Goal: Task Accomplishment & Management: Use online tool/utility

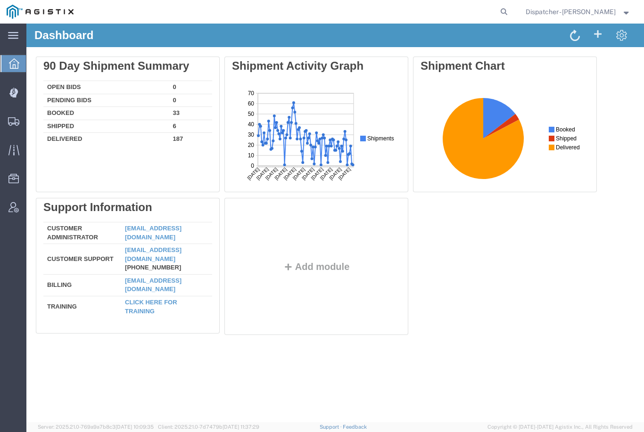
click at [12, 96] on icon at bounding box center [13, 92] width 8 height 9
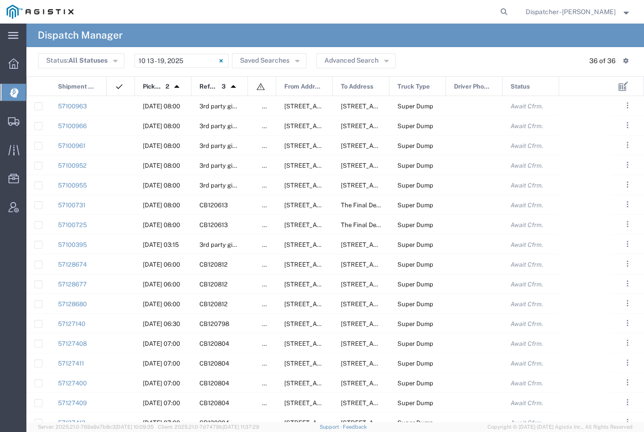
click at [199, 58] on input "[DATE] - [DATE]" at bounding box center [181, 61] width 94 height 14
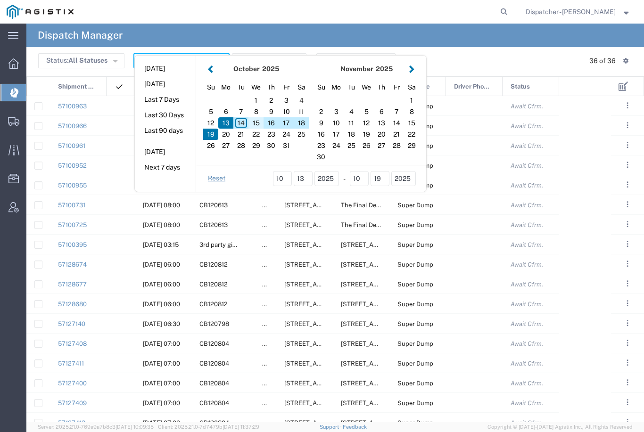
click at [255, 123] on div "15" at bounding box center [255, 122] width 15 height 11
click at [256, 121] on div "15" at bounding box center [255, 122] width 15 height 11
type input "[DATE]"
type input "[DATE] - [DATE]"
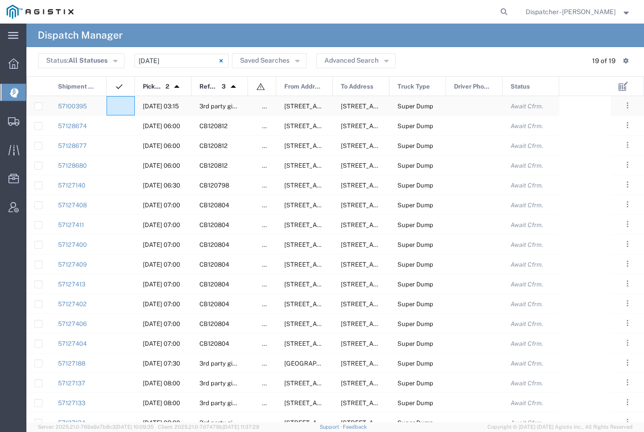
click at [119, 103] on agx-ag-table-icon-cell at bounding box center [118, 106] width 6 height 7
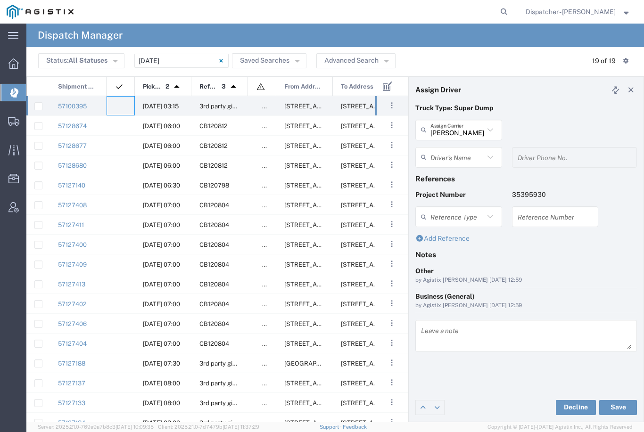
click at [460, 133] on input "[PERSON_NAME] & Sons Trucking, Inc" at bounding box center [457, 130] width 54 height 16
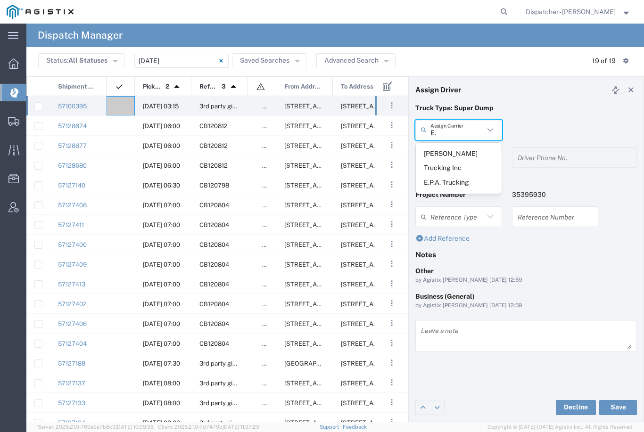
click at [444, 175] on span "E.P.A. Trucking" at bounding box center [459, 182] width 86 height 15
type input "E.P.A. Trucking"
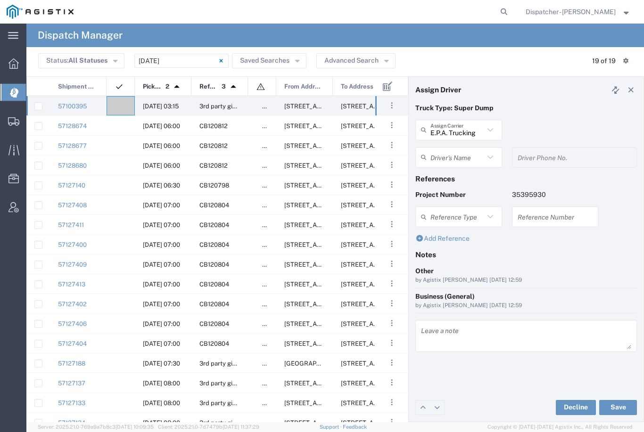
click at [440, 161] on input "text" at bounding box center [457, 157] width 54 height 16
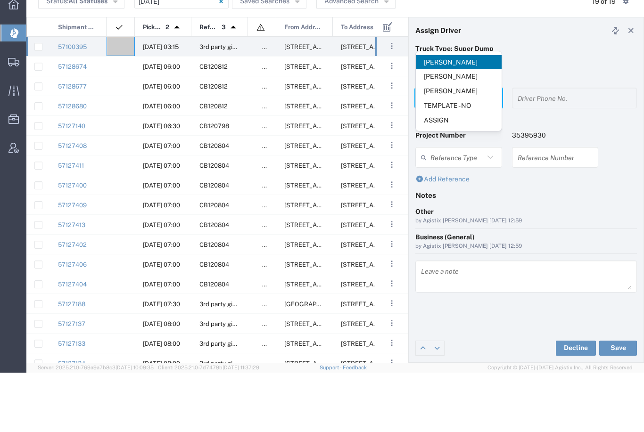
click at [450, 143] on span "[PERSON_NAME]" at bounding box center [459, 150] width 86 height 15
type input "[PERSON_NAME]"
type input "6505371145"
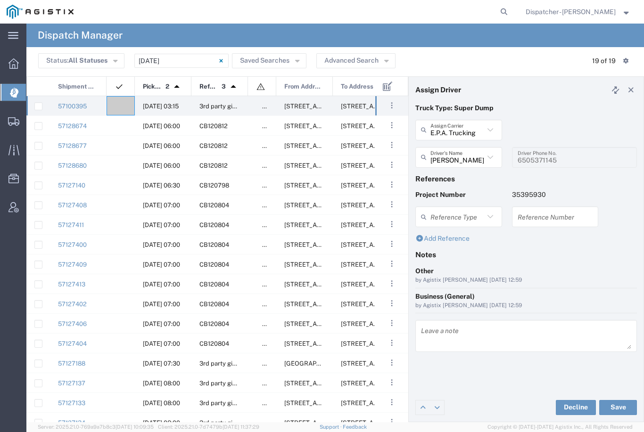
click at [617, 406] on button "Save" at bounding box center [618, 407] width 38 height 15
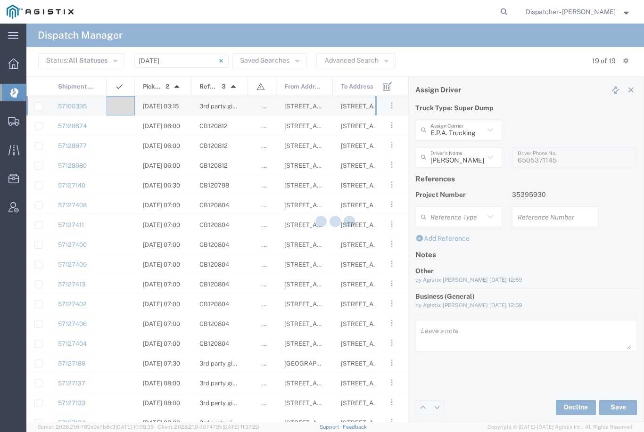
type input "[PERSON_NAME]"
type input "E.P.A. Trucking"
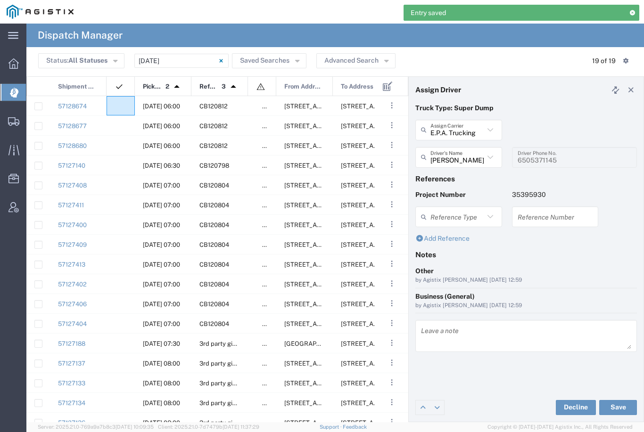
click at [115, 103] on agx-ag-table-icon-cell at bounding box center [118, 106] width 6 height 7
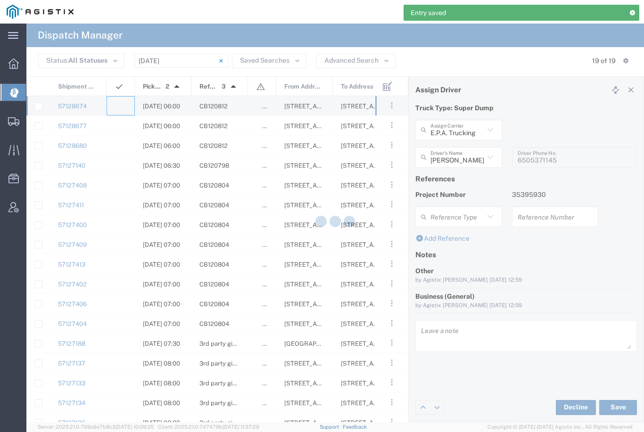
type input "[PERSON_NAME] & Sons Trucking, Inc"
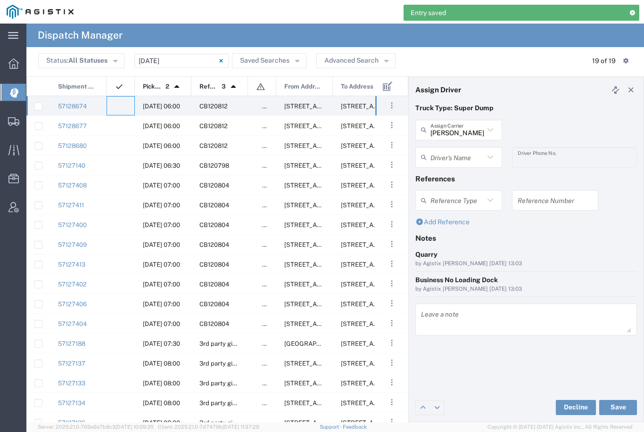
click at [468, 149] on agx-dropdown-input "Driver's Name [PERSON_NAME] [PERSON_NAME] [PERSON_NAME] [PERSON_NAME] [PERSON_N…" at bounding box center [458, 157] width 87 height 21
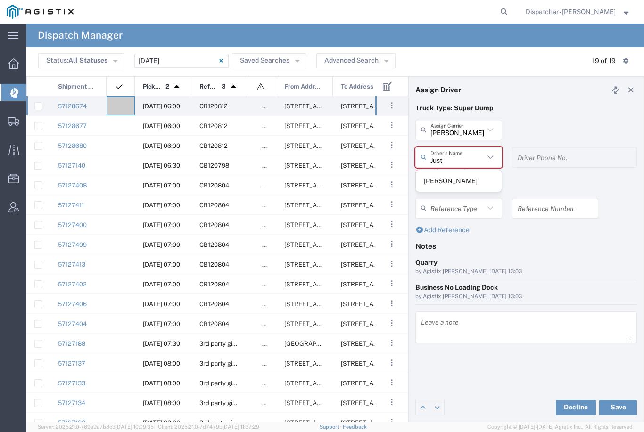
click at [454, 177] on span "[PERSON_NAME]" at bounding box center [459, 181] width 86 height 15
type input "[PERSON_NAME]"
type input "[PHONE_NUMBER]"
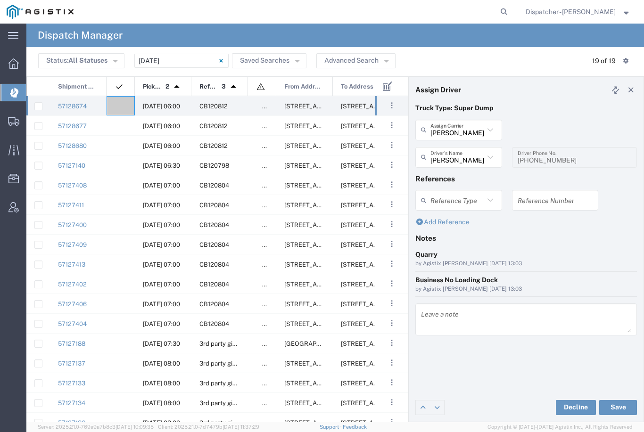
click at [619, 404] on button "Save" at bounding box center [618, 407] width 38 height 15
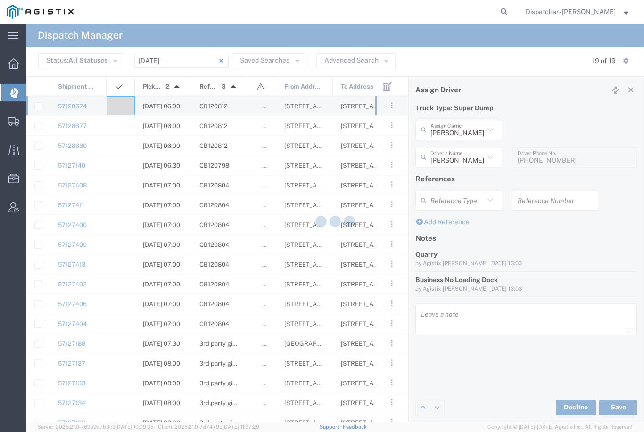
type input "[PERSON_NAME]"
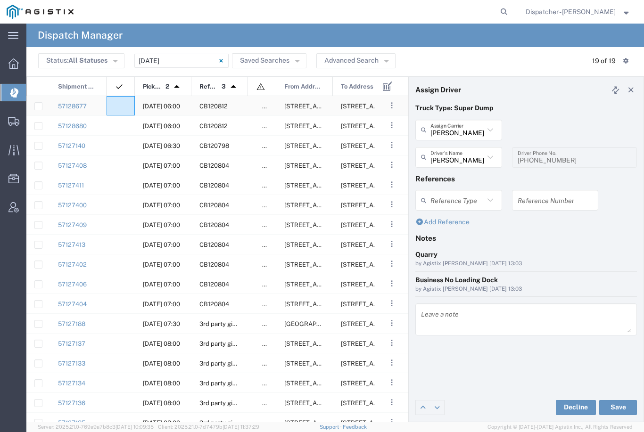
click at [120, 103] on agx-ag-table-icon-cell at bounding box center [118, 106] width 6 height 7
click at [123, 102] on div at bounding box center [121, 105] width 28 height 19
click at [121, 103] on div at bounding box center [121, 105] width 28 height 19
click at [459, 159] on input "text" at bounding box center [457, 157] width 54 height 16
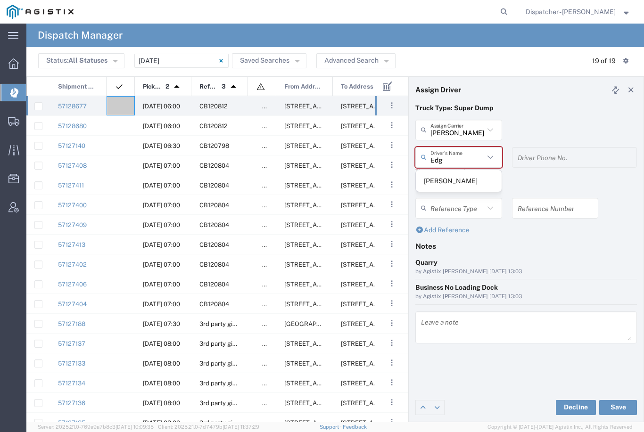
click at [451, 178] on span "[PERSON_NAME]" at bounding box center [459, 181] width 86 height 15
type input "[PERSON_NAME]"
type input "[PHONE_NUMBER]"
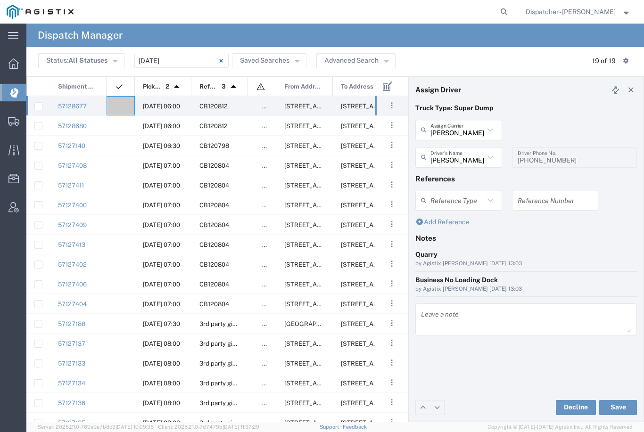
click at [466, 153] on input "[PERSON_NAME]" at bounding box center [457, 157] width 54 height 16
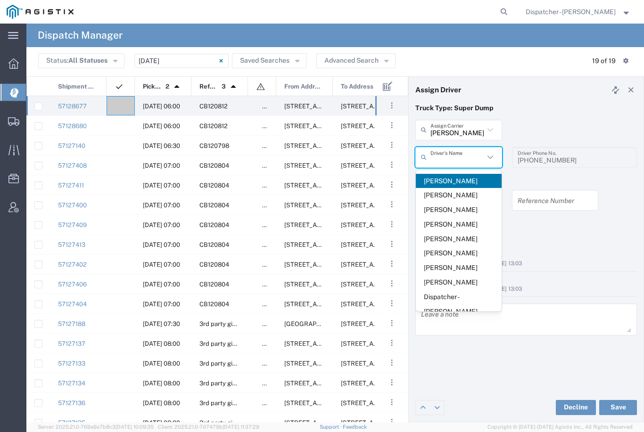
type input "J"
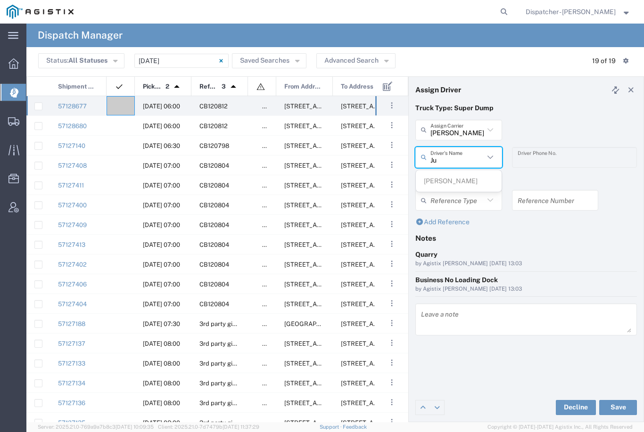
type input "J"
type input "[PHONE_NUMBER]"
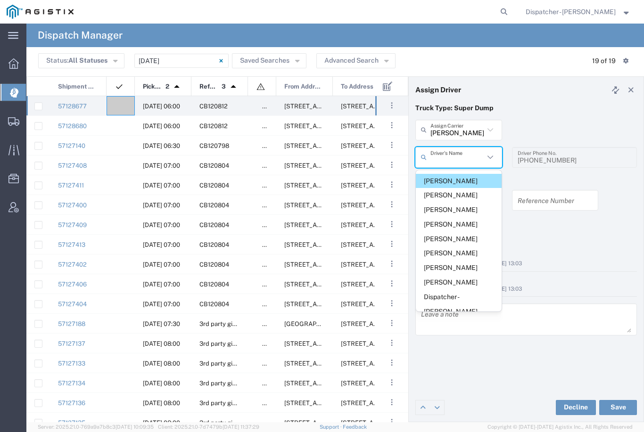
type input "N"
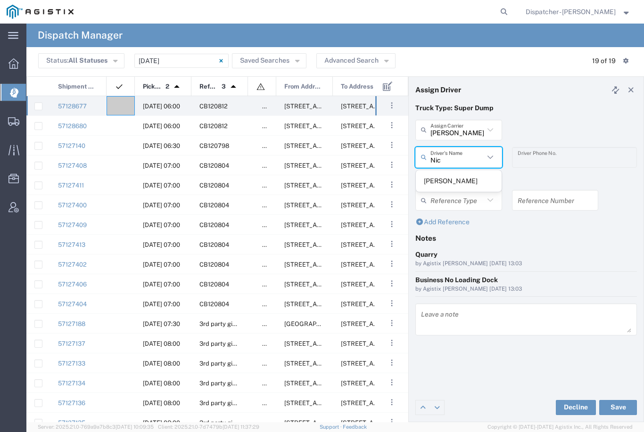
click at [444, 182] on span "[PERSON_NAME]" at bounding box center [459, 181] width 86 height 15
type input "[PERSON_NAME]"
type input "[PHONE_NUMBER]"
click at [619, 407] on button "Save" at bounding box center [618, 407] width 38 height 15
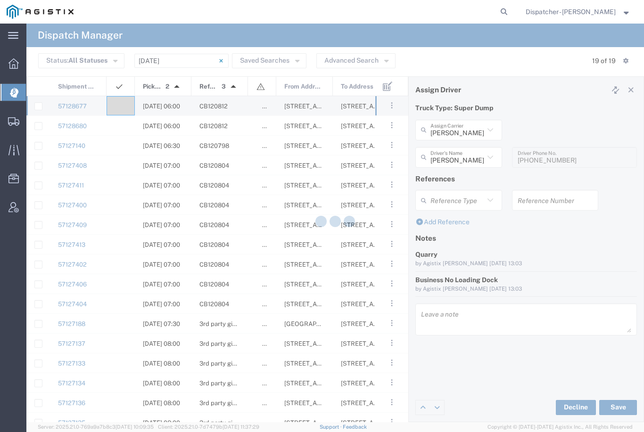
type input "[PERSON_NAME]"
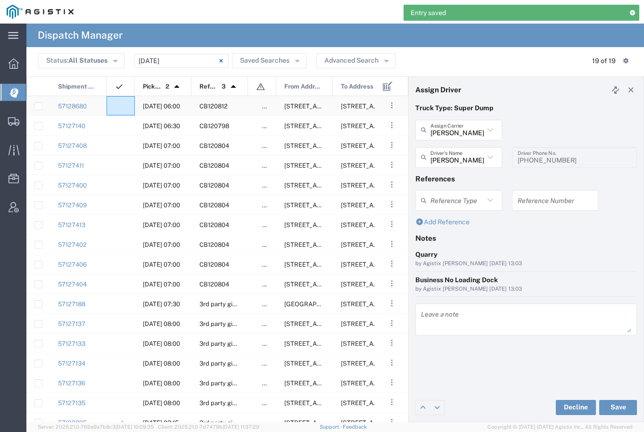
click at [120, 103] on agx-ag-table-icon-cell at bounding box center [118, 106] width 6 height 7
click at [462, 153] on input "text" at bounding box center [457, 157] width 54 height 16
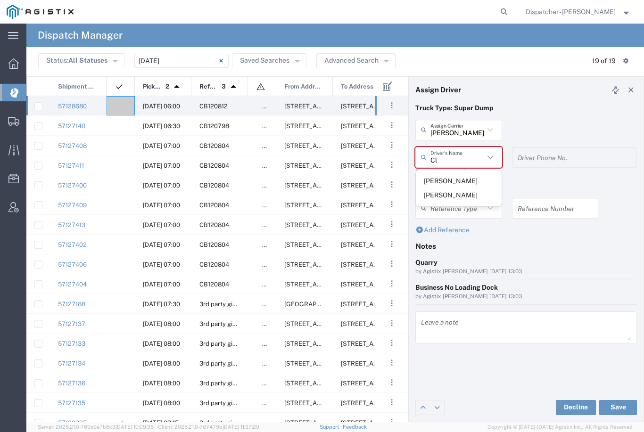
click at [452, 177] on span "[PERSON_NAME]" at bounding box center [459, 181] width 86 height 15
type input "[PERSON_NAME]"
type input "9258126210"
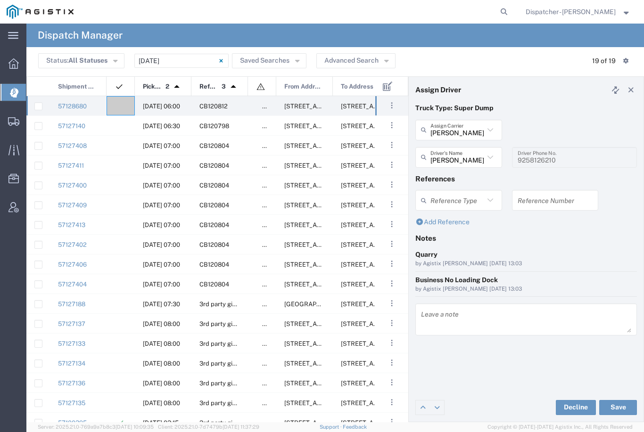
click at [618, 407] on button "Save" at bounding box center [618, 407] width 38 height 15
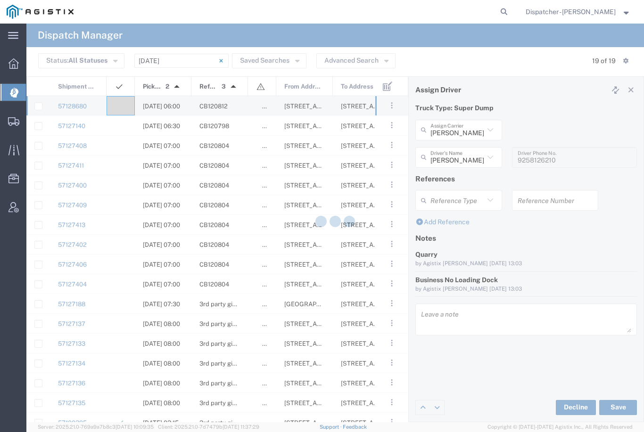
type input "[PERSON_NAME]"
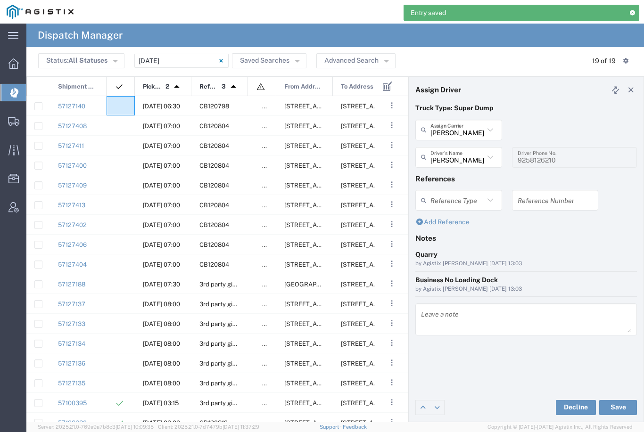
click at [117, 100] on div at bounding box center [121, 105] width 28 height 19
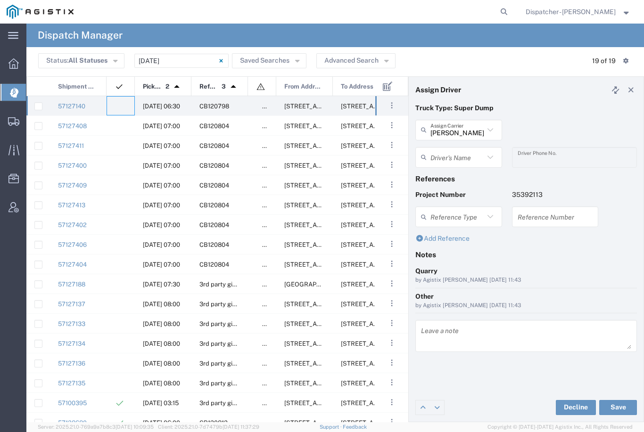
click at [118, 105] on agx-ag-table-icon-cell at bounding box center [118, 106] width 6 height 7
click at [468, 155] on input "text" at bounding box center [457, 157] width 54 height 16
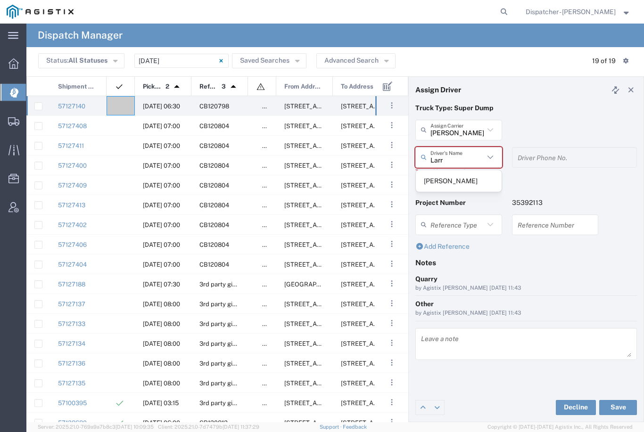
click at [450, 179] on span "[PERSON_NAME]" at bounding box center [459, 181] width 86 height 15
type input "[PERSON_NAME]"
type input "[PHONE_NUMBER]"
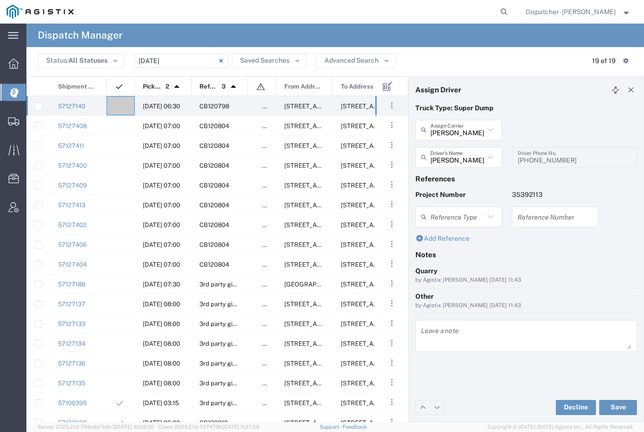
click at [623, 412] on button "Save" at bounding box center [618, 407] width 38 height 15
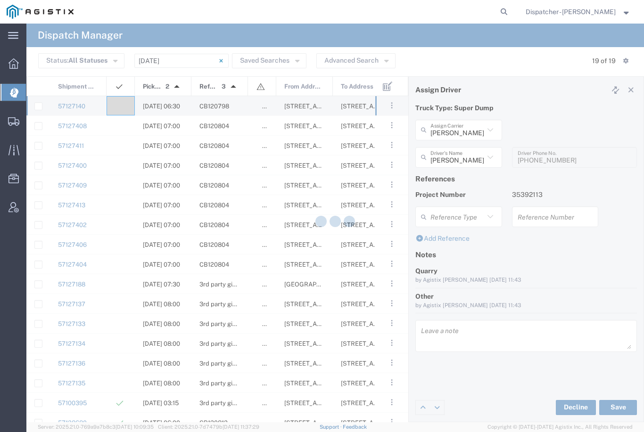
type input "[PERSON_NAME]"
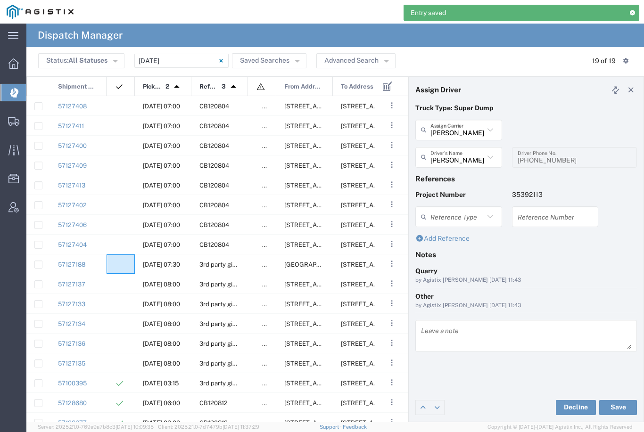
click at [118, 264] on agx-ag-table-icon-cell at bounding box center [118, 264] width 6 height 7
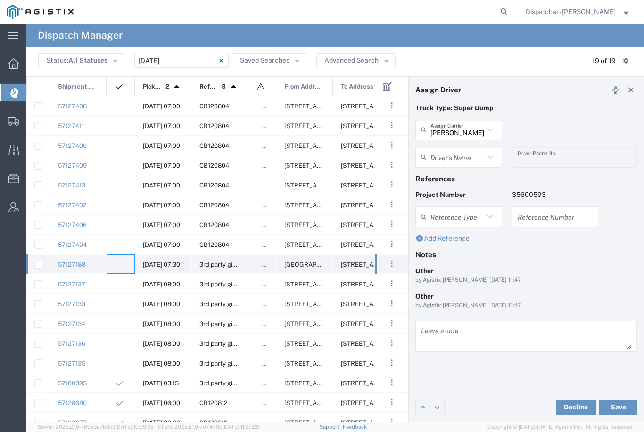
click at [119, 265] on agx-ag-table-icon-cell at bounding box center [118, 264] width 6 height 7
click at [467, 153] on input "text" at bounding box center [457, 157] width 54 height 16
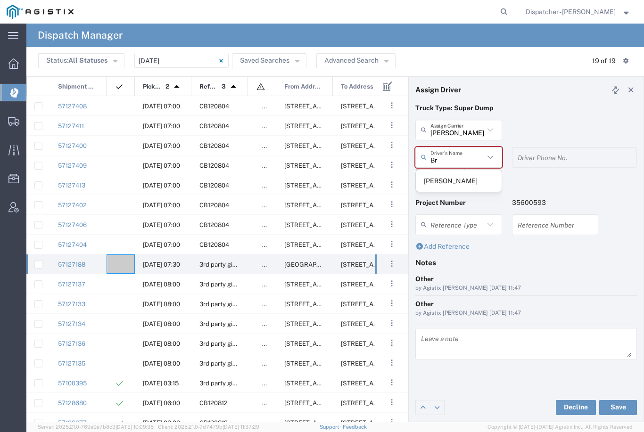
click at [455, 180] on span "[PERSON_NAME]" at bounding box center [459, 181] width 86 height 15
type input "[PERSON_NAME]"
type input "[PHONE_NUMBER]"
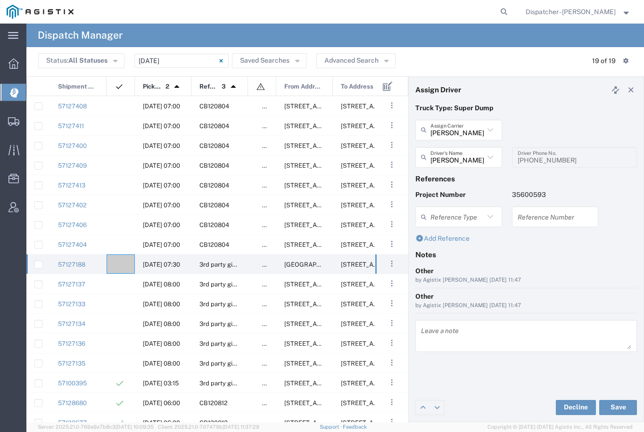
click at [620, 408] on button "Save" at bounding box center [618, 407] width 38 height 15
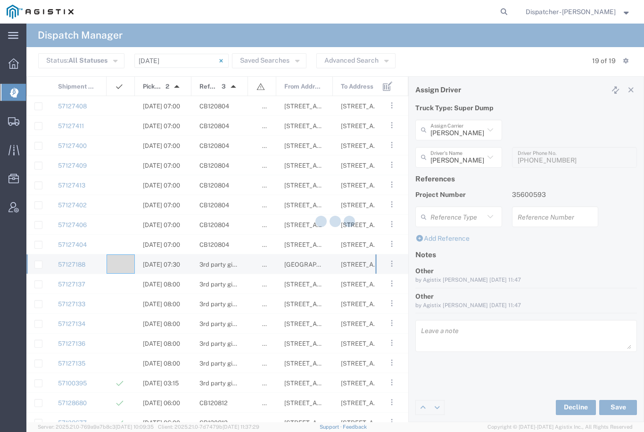
type input "[PERSON_NAME]"
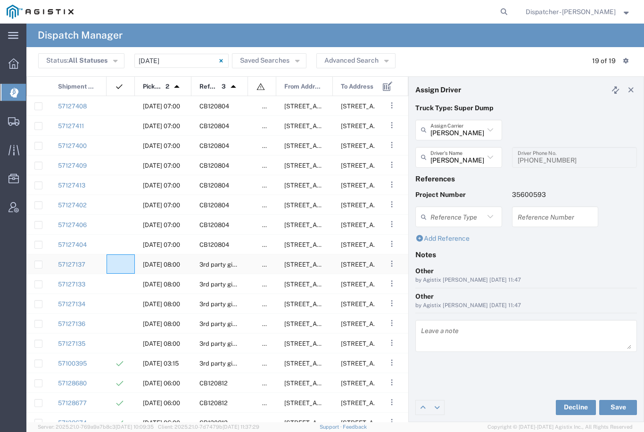
click at [115, 262] on agx-ag-table-icon-cell at bounding box center [118, 264] width 6 height 7
click at [461, 152] on input "text" at bounding box center [457, 157] width 54 height 16
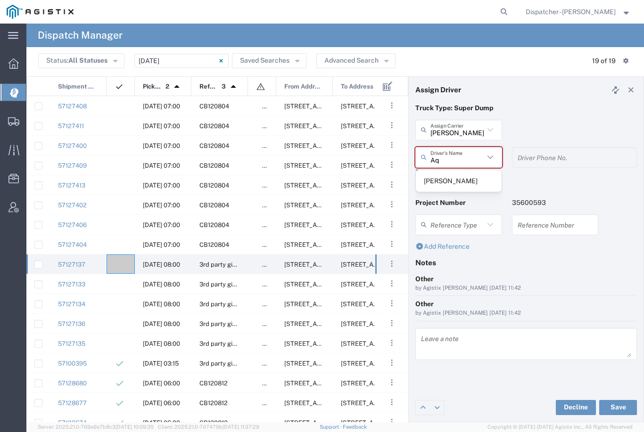
click at [445, 174] on span "[PERSON_NAME]" at bounding box center [459, 181] width 86 height 15
type input "[PERSON_NAME]"
type input "5106059971"
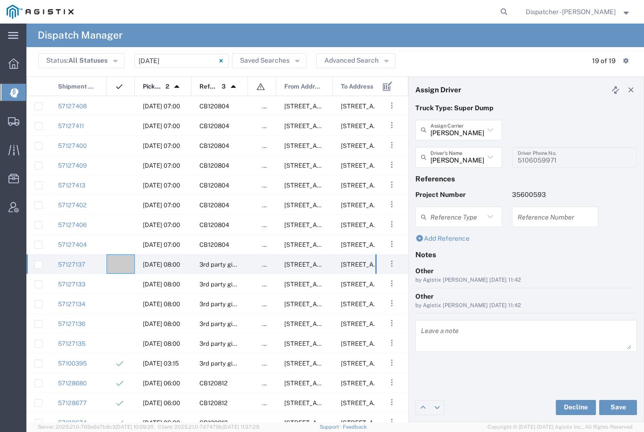
click at [618, 407] on button "Save" at bounding box center [618, 407] width 38 height 15
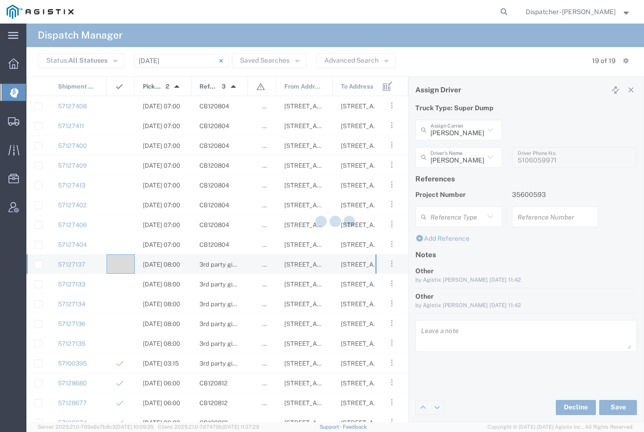
type input "[PERSON_NAME]"
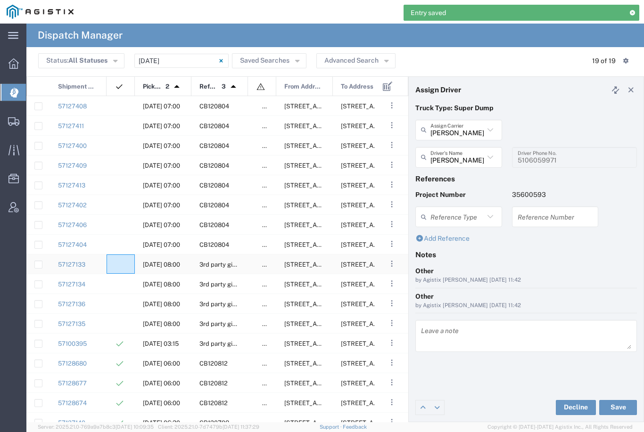
click at [116, 262] on agx-ag-table-icon-cell at bounding box center [118, 264] width 6 height 7
click at [459, 154] on input "text" at bounding box center [457, 157] width 54 height 16
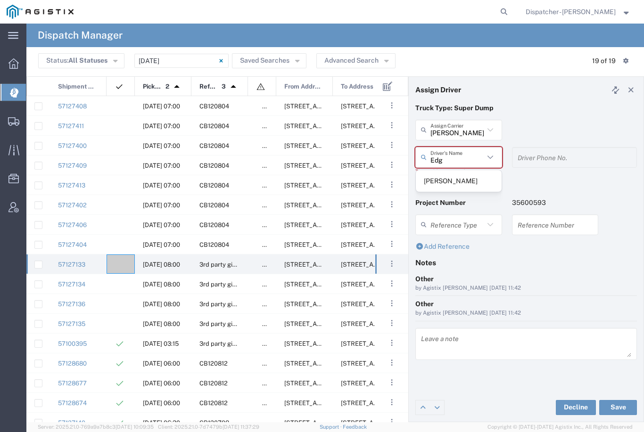
click at [449, 182] on span "[PERSON_NAME]" at bounding box center [459, 181] width 86 height 15
type input "[PERSON_NAME]"
type input "[PHONE_NUMBER]"
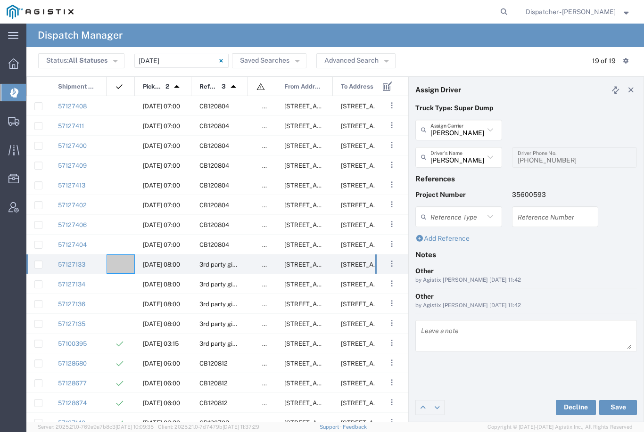
click at [625, 407] on button "Save" at bounding box center [618, 407] width 38 height 15
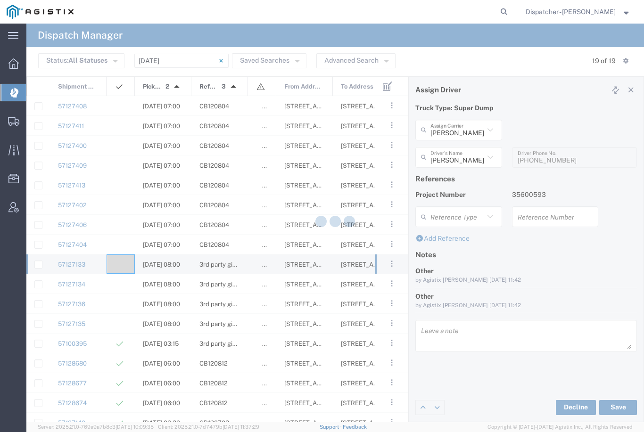
type input "[PERSON_NAME]"
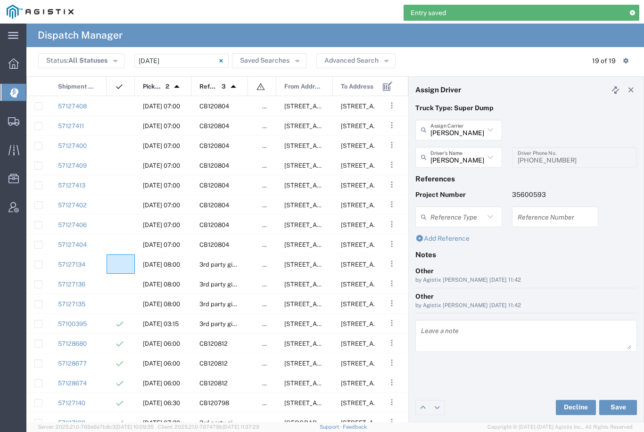
click at [115, 262] on agx-ag-table-icon-cell at bounding box center [118, 264] width 6 height 7
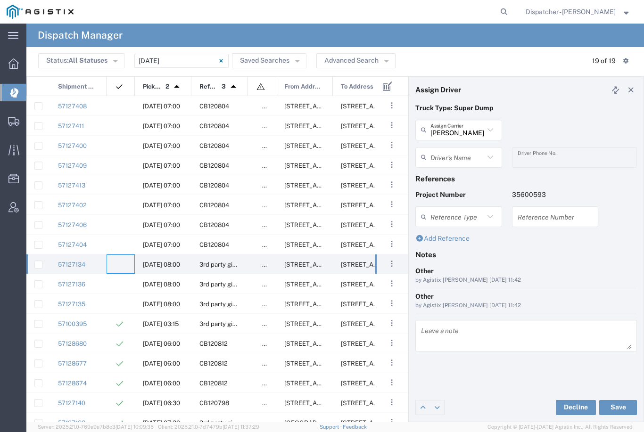
click at [466, 120] on div "[PERSON_NAME] & Sons Trucking, Inc Assign Carrier" at bounding box center [458, 130] width 87 height 21
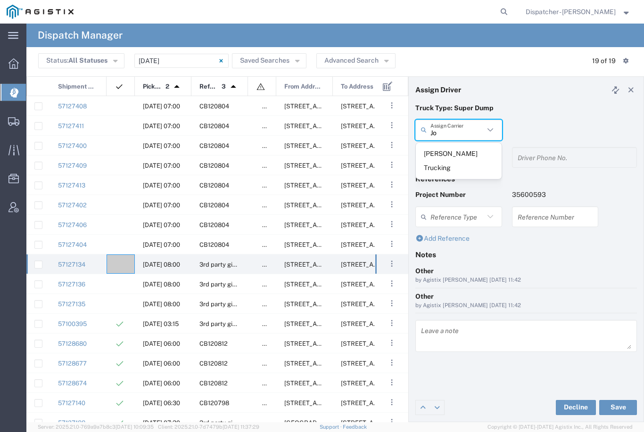
type input "J"
click at [454, 151] on span "SJC Trucking Inc" at bounding box center [459, 154] width 86 height 15
type input "SJC Trucking Inc"
click at [457, 159] on input "text" at bounding box center [457, 157] width 54 height 16
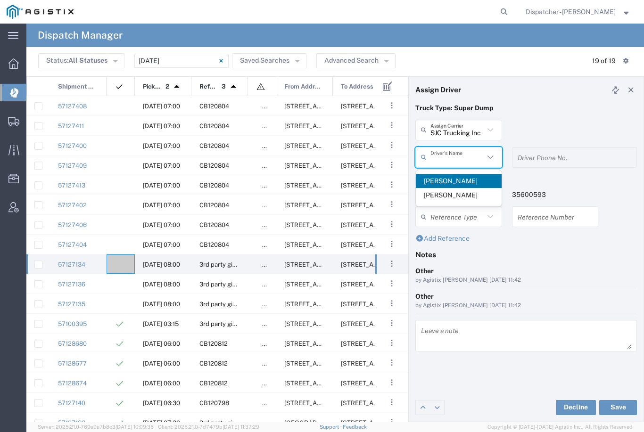
click at [444, 185] on span "[PERSON_NAME]" at bounding box center [459, 181] width 86 height 15
type input "[PERSON_NAME]"
type input "9255187628"
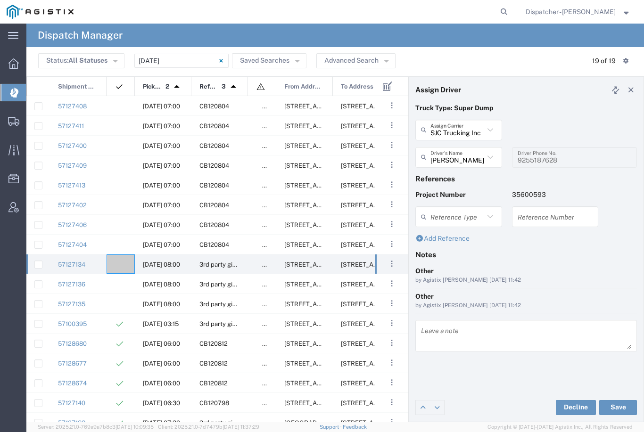
click at [621, 409] on button "Save" at bounding box center [618, 407] width 38 height 15
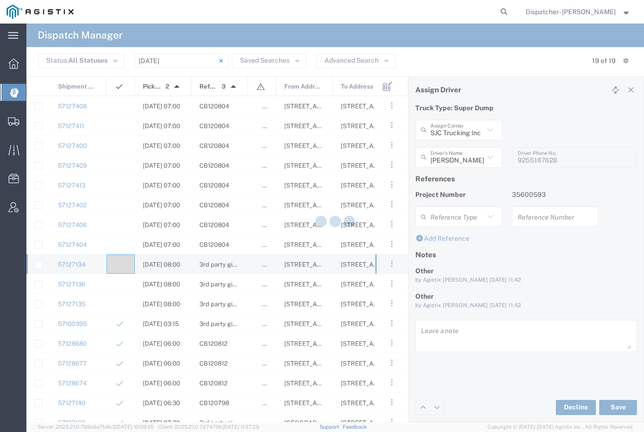
type input "[PERSON_NAME]"
type input "SJC Trucking Inc"
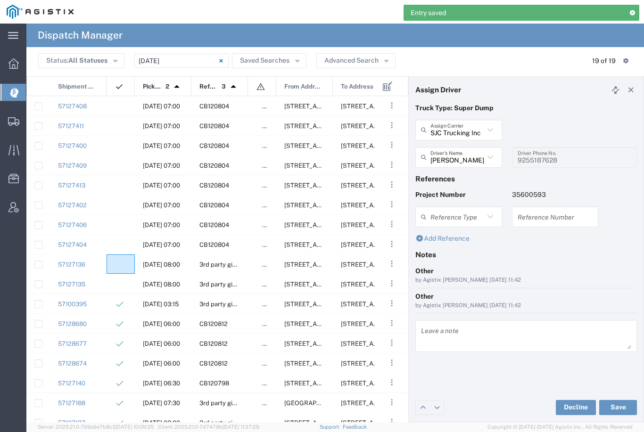
click at [113, 259] on div at bounding box center [121, 263] width 28 height 19
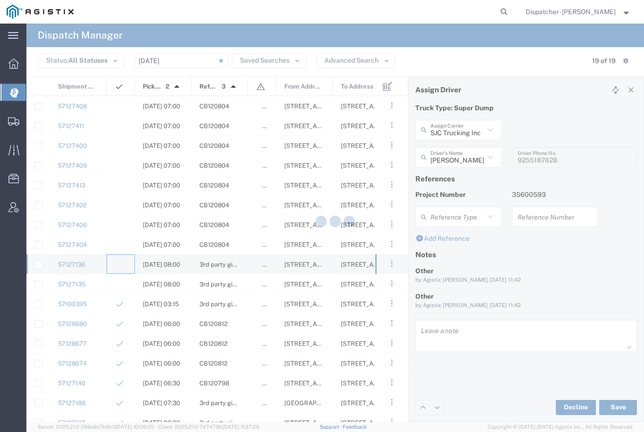
type input "[PERSON_NAME] & Sons Trucking, Inc"
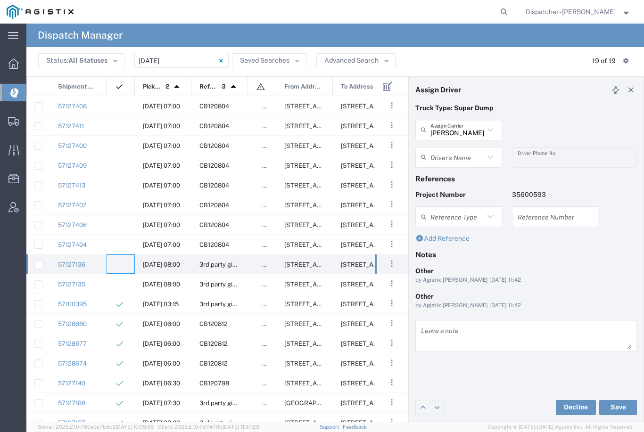
click at [462, 124] on input "[PERSON_NAME] & Sons Trucking, Inc" at bounding box center [457, 130] width 54 height 16
click at [448, 149] on span "SJC Trucking Inc" at bounding box center [459, 154] width 86 height 15
type input "SJC Trucking Inc"
click at [451, 156] on input "text" at bounding box center [457, 157] width 54 height 16
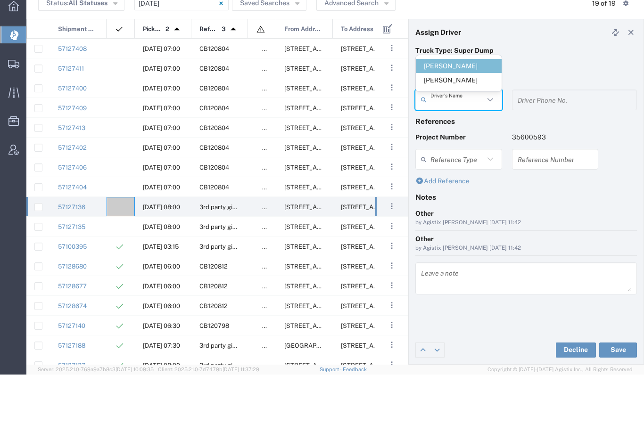
click at [457, 131] on span "[PERSON_NAME]" at bounding box center [459, 138] width 86 height 15
type input "[PERSON_NAME]"
type input "9255187628"
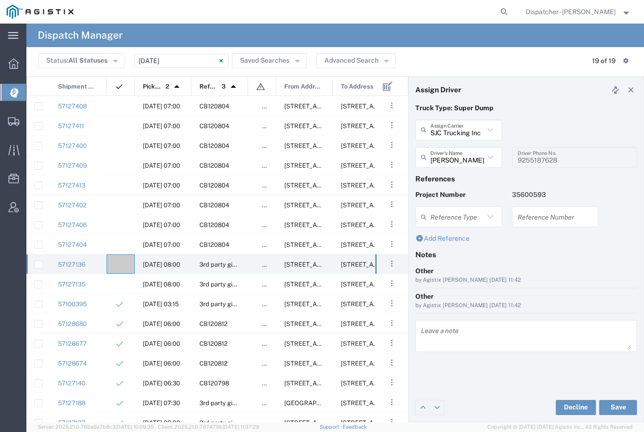
click at [619, 410] on button "Save" at bounding box center [618, 407] width 38 height 15
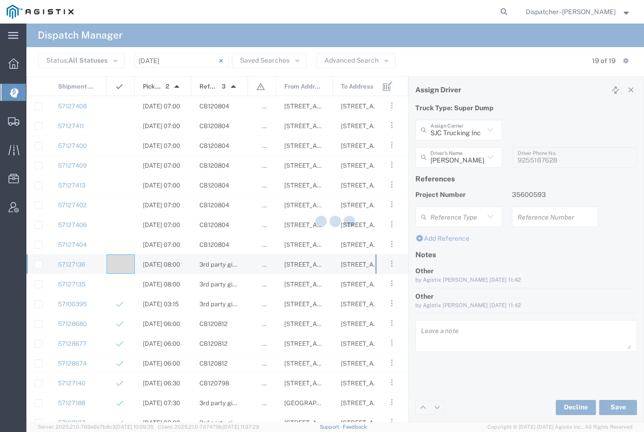
type input "[PERSON_NAME]"
type input "SJC Trucking Inc"
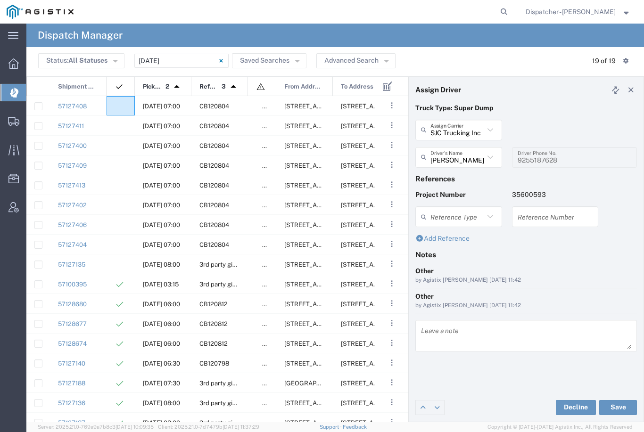
click at [120, 107] on agx-ag-table-icon-cell at bounding box center [118, 106] width 6 height 7
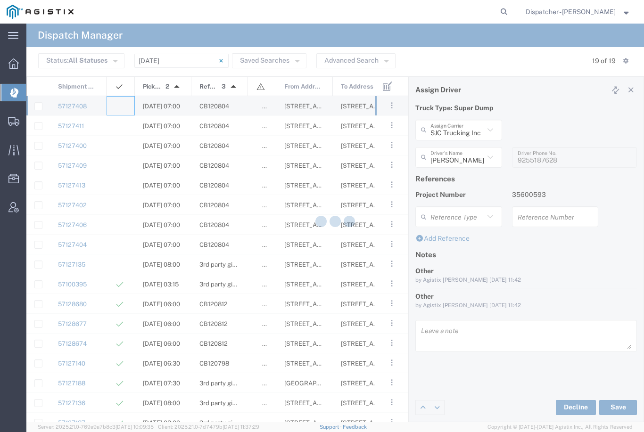
type input "[PERSON_NAME] & Sons Trucking, Inc"
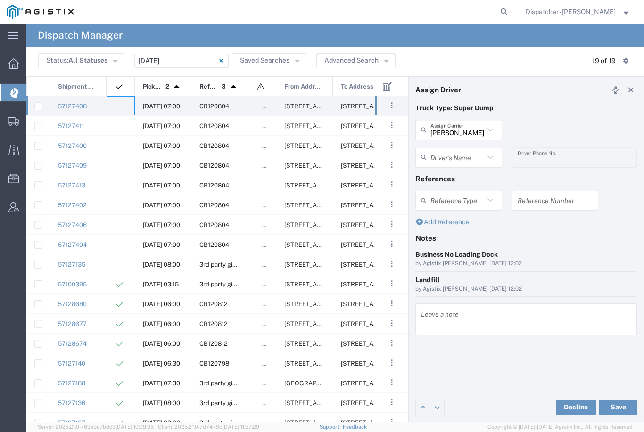
click at [463, 162] on agx-dropdown-input "Driver's Name [PERSON_NAME] [PERSON_NAME] [PERSON_NAME] [PERSON_NAME] [PERSON_N…" at bounding box center [458, 157] width 87 height 21
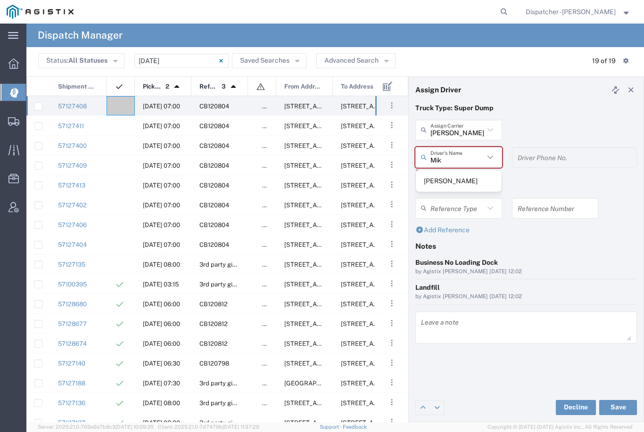
click at [453, 177] on span "[PERSON_NAME]" at bounding box center [459, 181] width 86 height 15
type input "[PERSON_NAME]"
type input "[PHONE_NUMBER]"
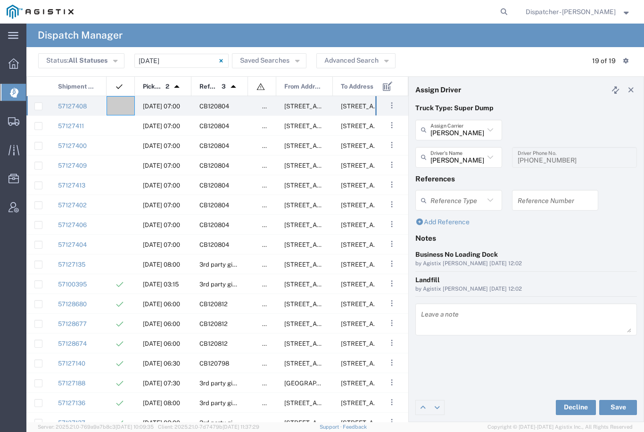
click at [628, 406] on button "Save" at bounding box center [618, 407] width 38 height 15
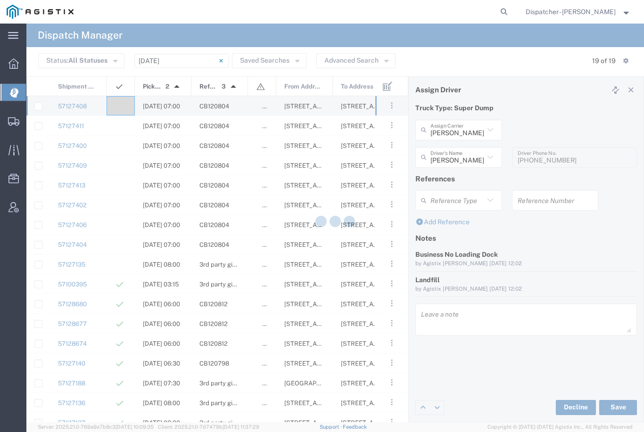
type input "[PERSON_NAME]"
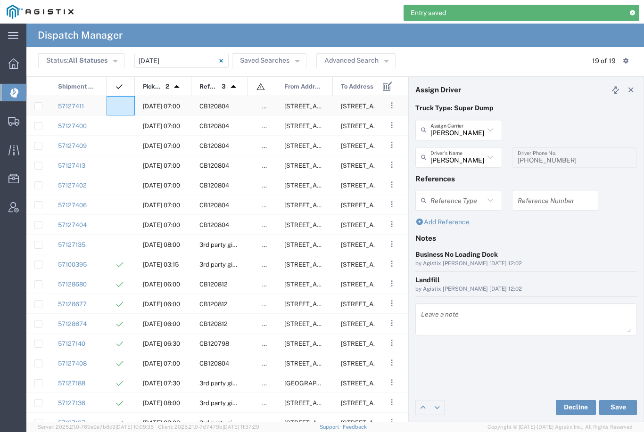
click at [120, 101] on div at bounding box center [121, 105] width 28 height 19
click at [463, 152] on input "text" at bounding box center [457, 157] width 54 height 16
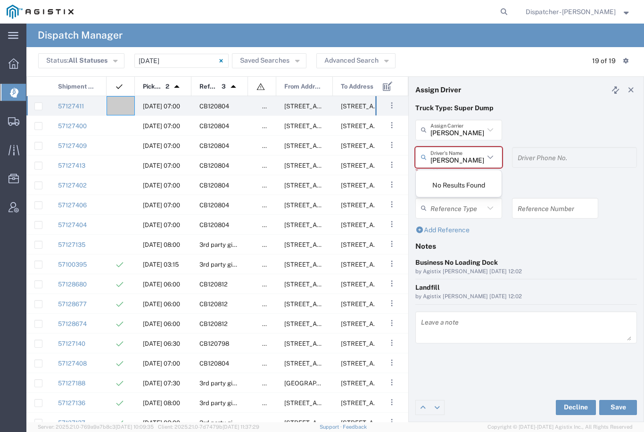
type input "J"
click at [451, 181] on span "[PERSON_NAME]" at bounding box center [459, 181] width 86 height 15
type input "[PERSON_NAME]"
type input "[PHONE_NUMBER]"
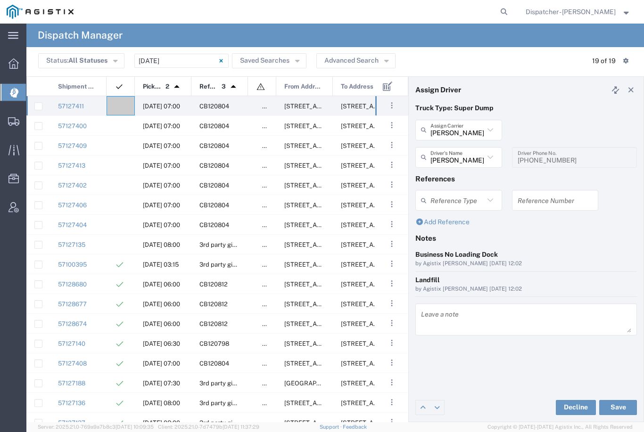
click at [622, 409] on button "Save" at bounding box center [618, 407] width 38 height 15
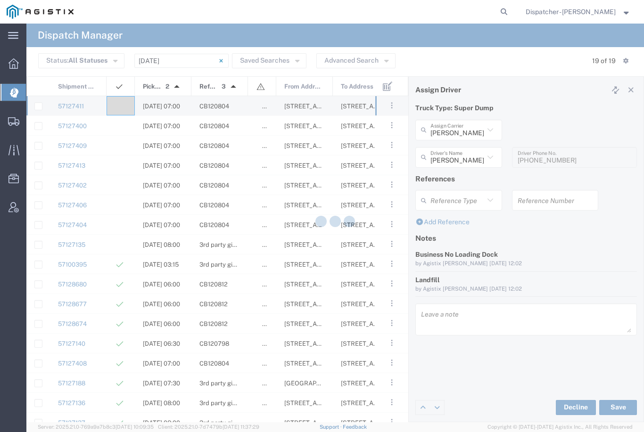
type input "[PERSON_NAME]"
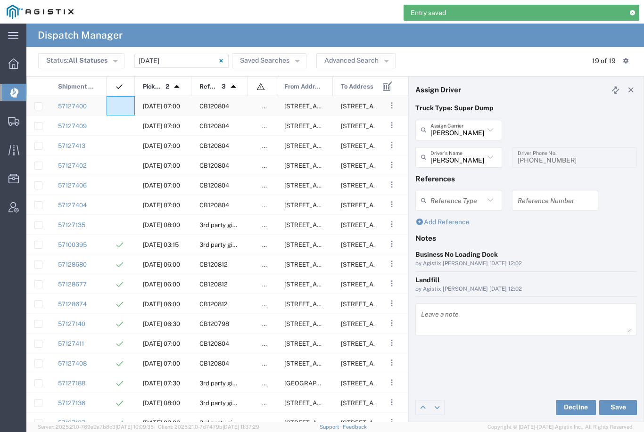
click at [117, 100] on div at bounding box center [121, 105] width 28 height 19
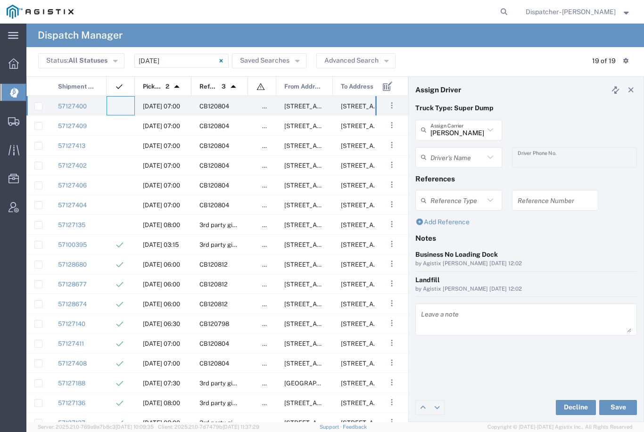
click at [453, 160] on input "text" at bounding box center [457, 157] width 54 height 16
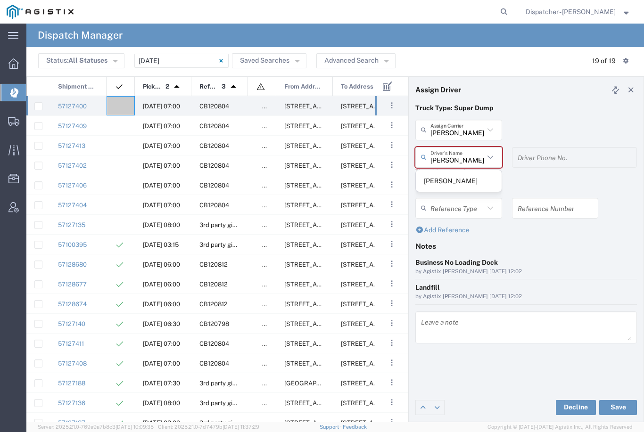
click at [452, 177] on span "[PERSON_NAME]" at bounding box center [459, 181] width 86 height 15
type input "[PERSON_NAME]"
type input "2096295517"
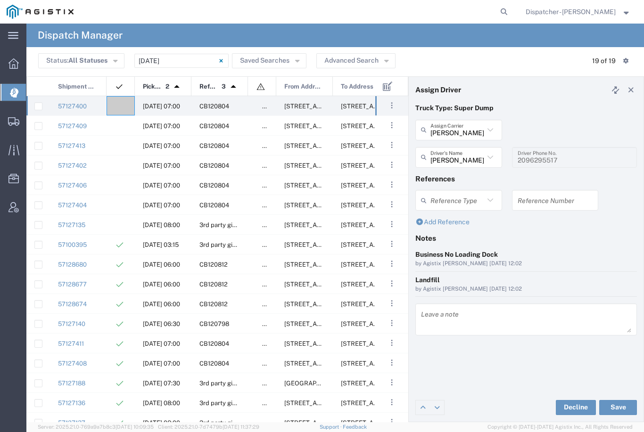
click at [621, 409] on button "Save" at bounding box center [618, 407] width 38 height 15
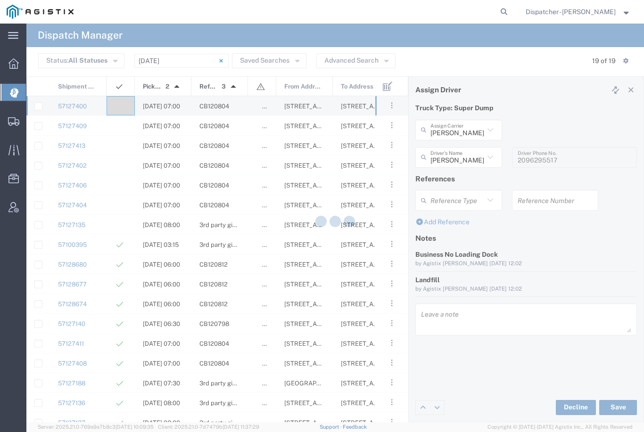
type input "[PERSON_NAME]"
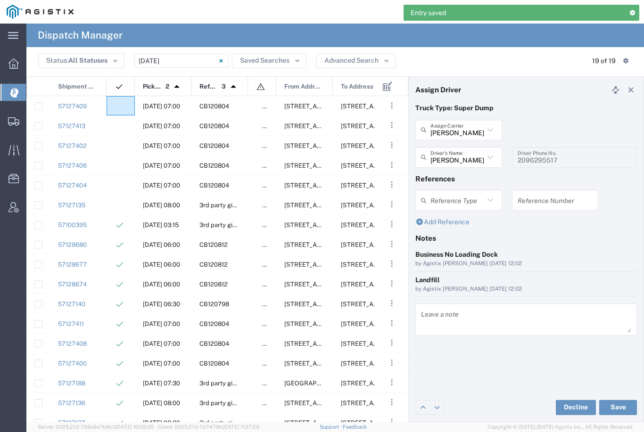
click at [118, 103] on agx-ag-table-icon-cell at bounding box center [118, 106] width 6 height 7
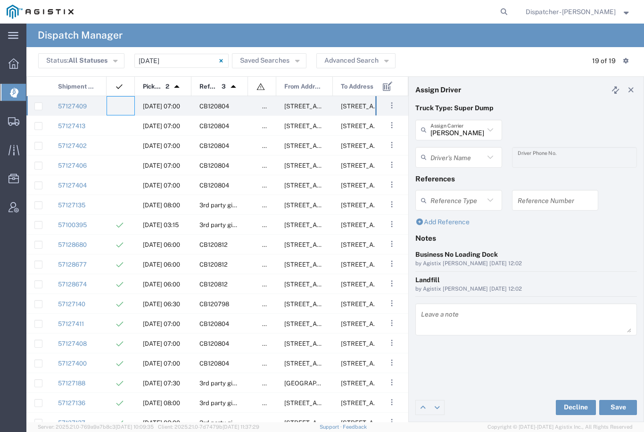
click at [462, 128] on input "[PERSON_NAME] & Sons Trucking, Inc" at bounding box center [457, 130] width 54 height 16
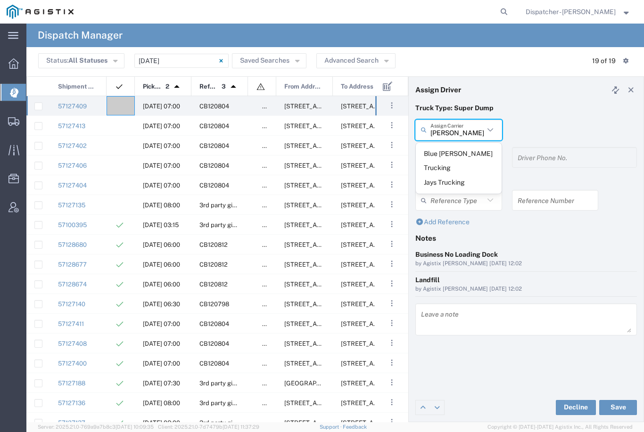
click at [445, 175] on span "Jays Trucking" at bounding box center [459, 182] width 86 height 15
type input "Jays Trucking"
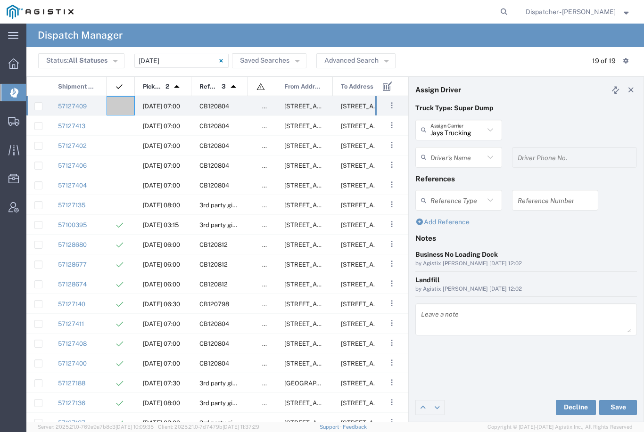
click at [451, 161] on input "text" at bounding box center [457, 157] width 54 height 16
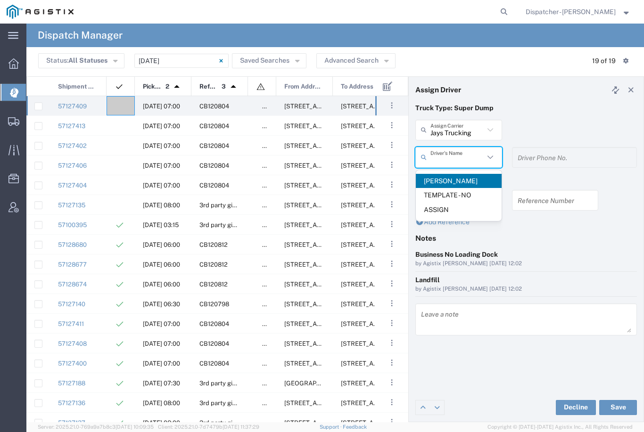
click at [450, 180] on span "[PERSON_NAME]" at bounding box center [459, 181] width 86 height 15
type input "[PERSON_NAME]"
type input "[PHONE_NUMBER]"
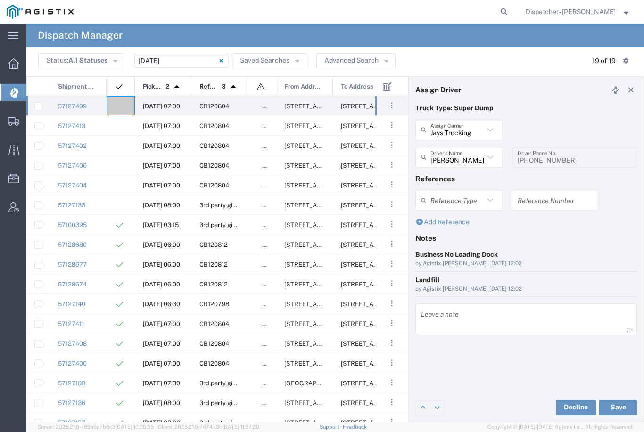
click at [619, 408] on button "Save" at bounding box center [618, 407] width 38 height 15
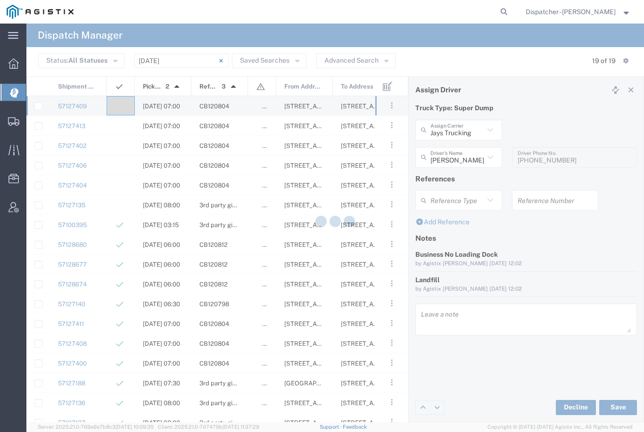
type input "[PERSON_NAME]"
type input "Jays Trucking"
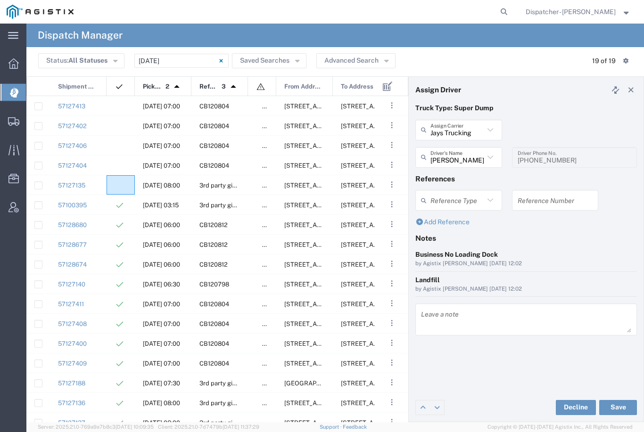
click at [117, 189] on agx-ag-table-icon-cell at bounding box center [118, 185] width 6 height 7
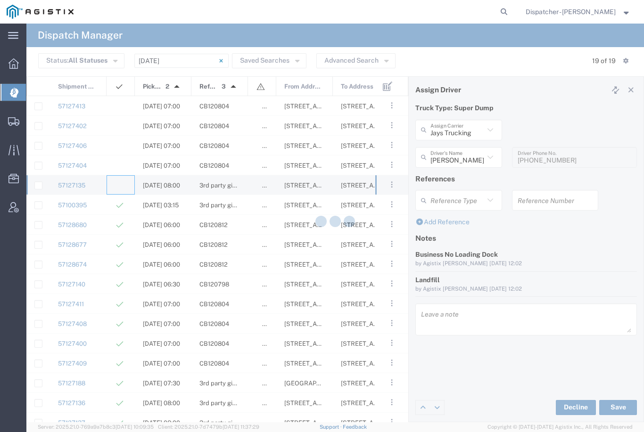
type input "[PERSON_NAME] & Sons Trucking, Inc"
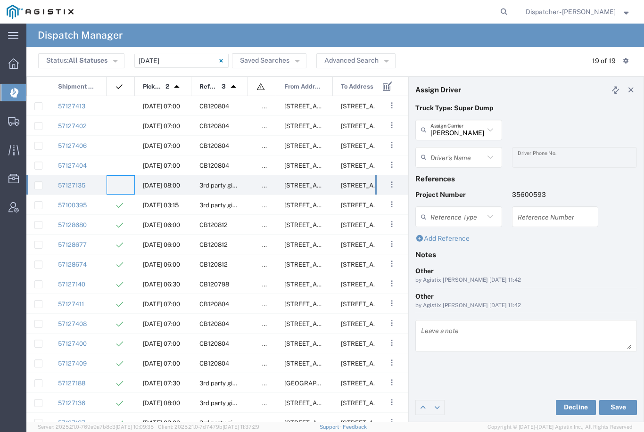
click at [464, 155] on input "text" at bounding box center [457, 157] width 54 height 16
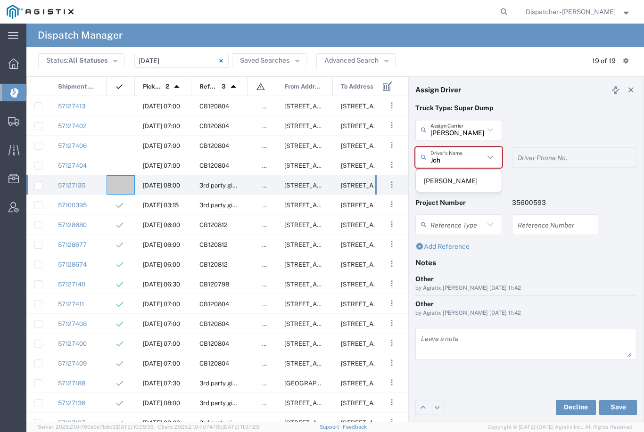
click at [458, 178] on span "[PERSON_NAME]" at bounding box center [459, 181] width 86 height 15
type input "[PERSON_NAME]"
type input "9253660399"
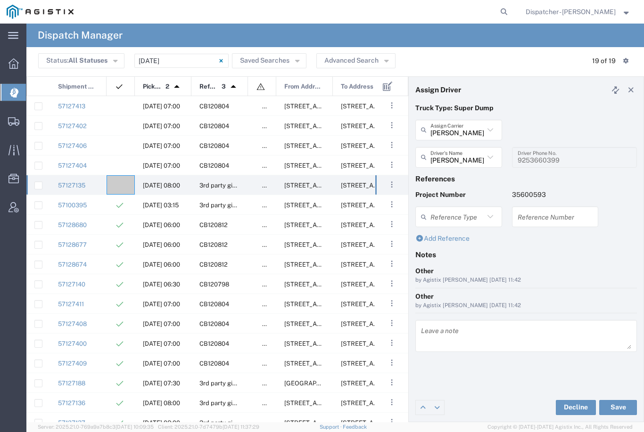
click at [619, 404] on button "Save" at bounding box center [618, 407] width 38 height 15
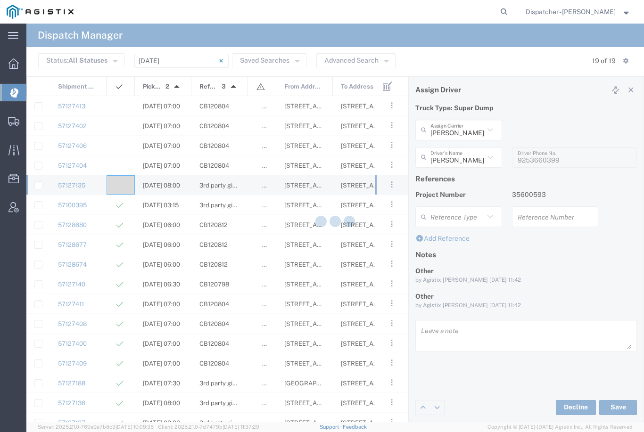
type input "[PERSON_NAME]"
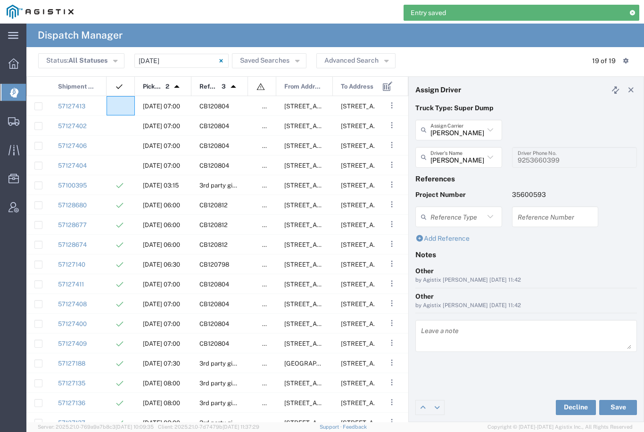
click at [115, 113] on div at bounding box center [121, 105] width 28 height 19
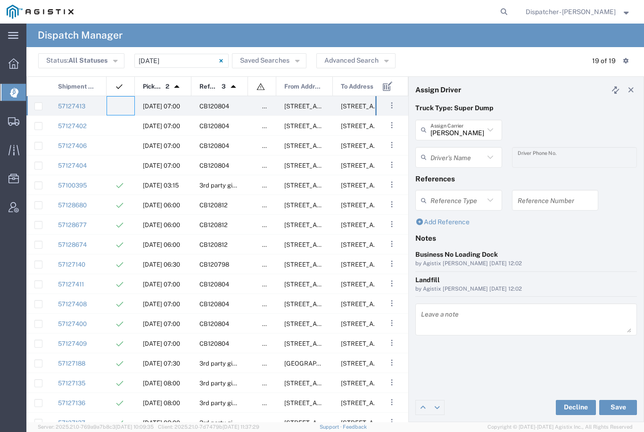
click at [463, 126] on input "[PERSON_NAME] & Sons Trucking, Inc" at bounding box center [457, 130] width 54 height 16
click at [453, 148] on span "MX Trucking" at bounding box center [459, 154] width 86 height 15
type input "MX Trucking"
click at [455, 155] on input "text" at bounding box center [457, 157] width 54 height 16
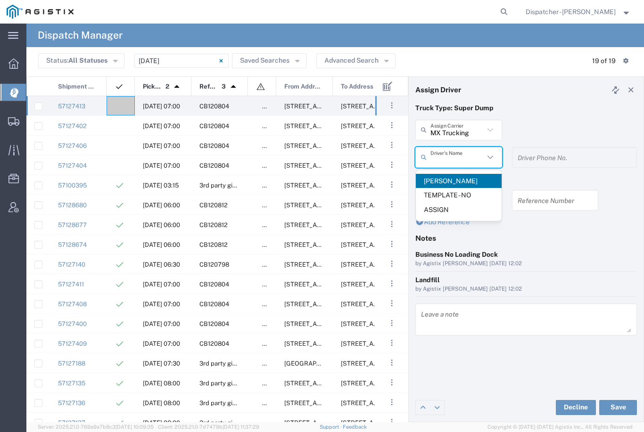
click at [448, 177] on span "[PERSON_NAME]" at bounding box center [459, 181] width 86 height 15
type input "[PERSON_NAME]"
type input "[PHONE_NUMBER]"
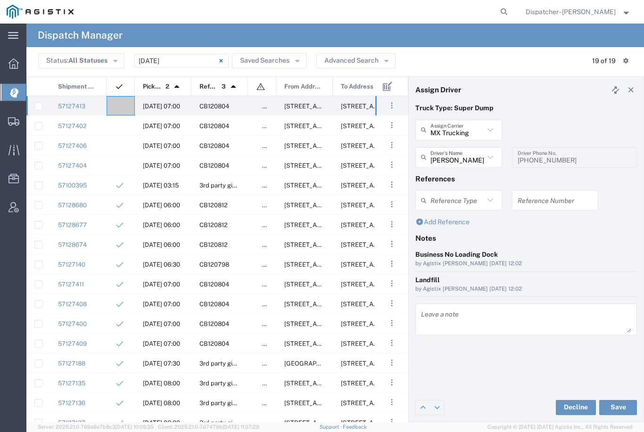
click at [618, 406] on button "Save" at bounding box center [618, 407] width 38 height 15
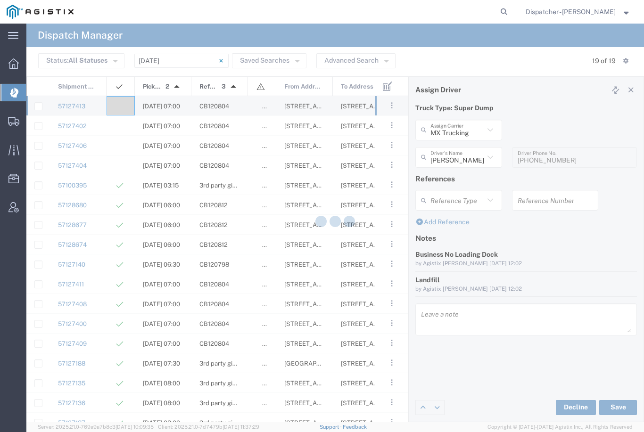
type input "[PERSON_NAME]"
type input "MX Trucking"
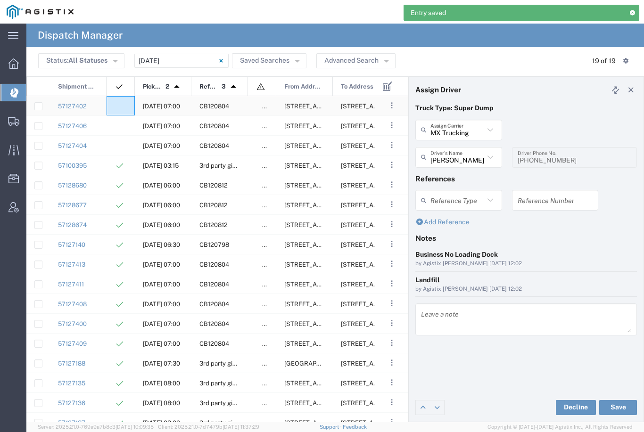
click at [118, 104] on agx-ag-table-icon-cell at bounding box center [118, 106] width 6 height 7
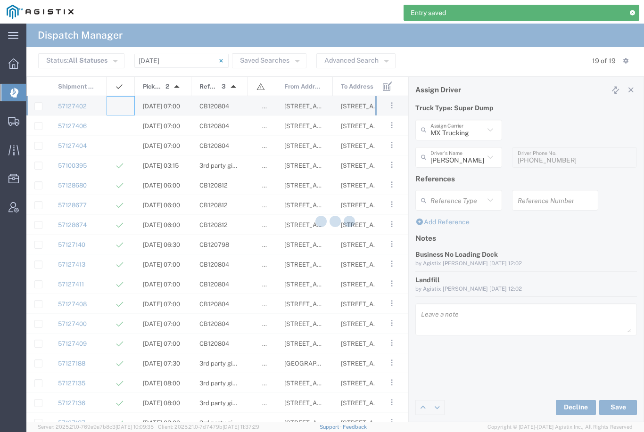
type input "[PERSON_NAME] & Sons Trucking, Inc"
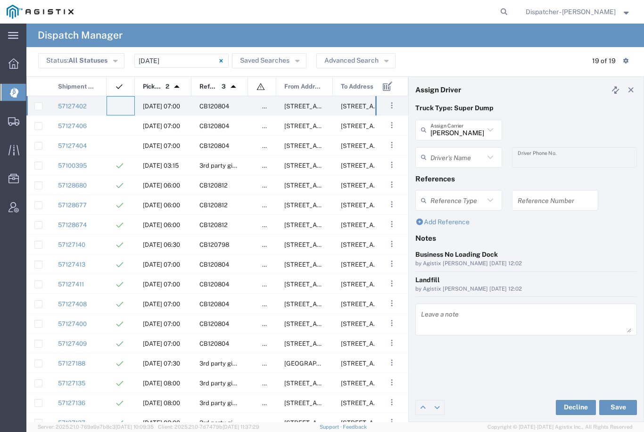
click at [118, 104] on agx-ag-table-icon-cell at bounding box center [118, 106] width 6 height 7
click at [471, 128] on input "[PERSON_NAME] & Sons Trucking, Inc" at bounding box center [457, 130] width 54 height 16
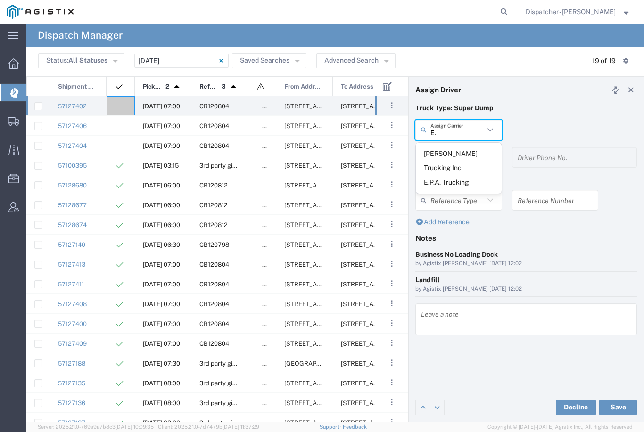
click at [448, 175] on span "E.P.A. Trucking" at bounding box center [459, 182] width 86 height 15
type input "E.P.A. Trucking"
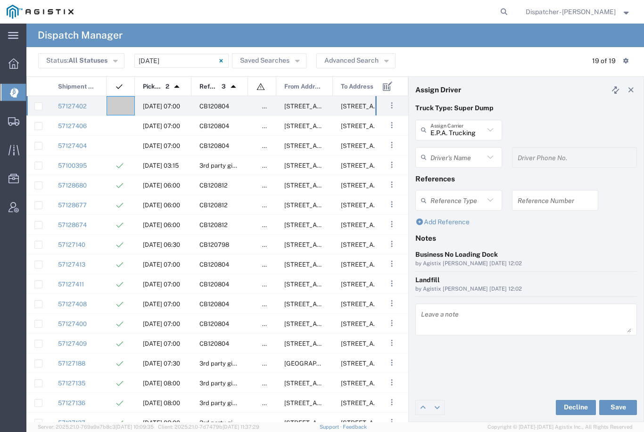
click at [451, 156] on input "text" at bounding box center [457, 157] width 54 height 16
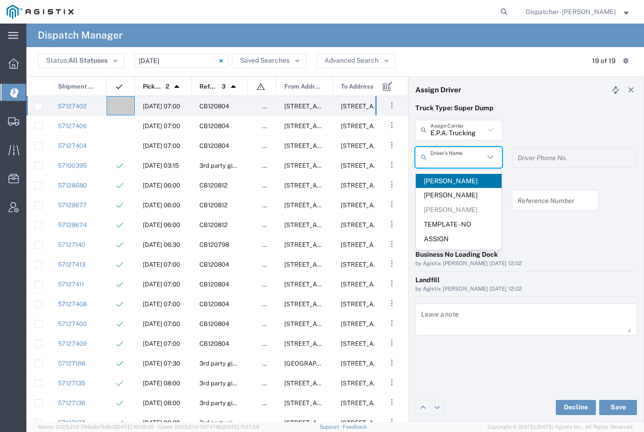
click at [443, 194] on span "[PERSON_NAME]" at bounding box center [459, 195] width 86 height 15
type input "[PERSON_NAME]"
type input "[PHONE_NUMBER]"
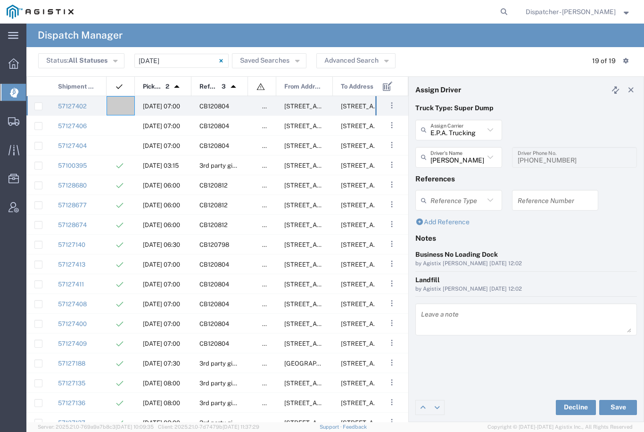
click at [619, 405] on button "Save" at bounding box center [618, 407] width 38 height 15
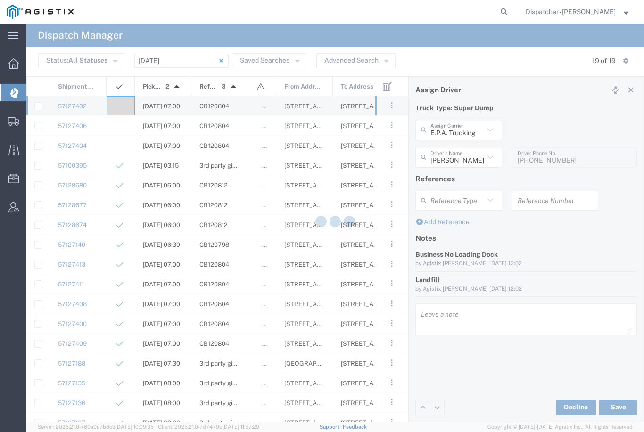
type input "[PERSON_NAME]"
type input "E.P.A. Trucking"
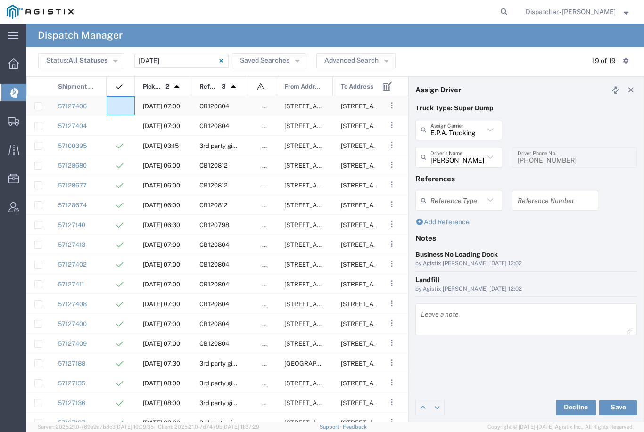
click at [119, 106] on agx-ag-table-icon-cell at bounding box center [118, 106] width 6 height 7
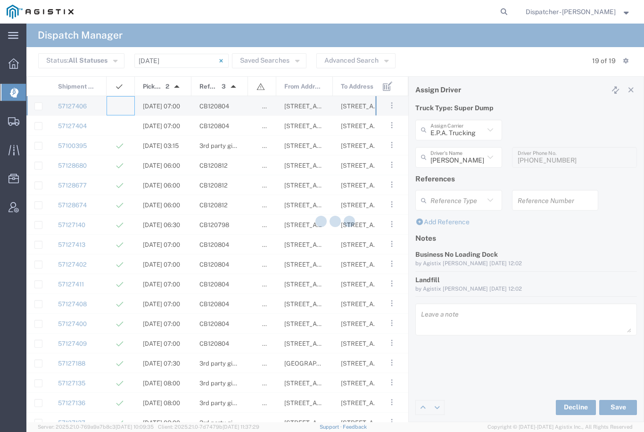
type input "[PERSON_NAME] & Sons Trucking, Inc"
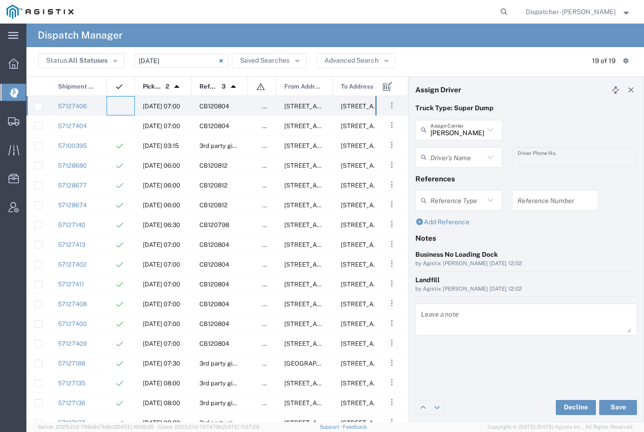
click at [465, 129] on input "[PERSON_NAME] & Sons Trucking, Inc" at bounding box center [457, 130] width 54 height 16
click at [459, 155] on span "[PERSON_NAME]" at bounding box center [459, 154] width 86 height 15
type input "[PERSON_NAME]"
click at [460, 158] on input "text" at bounding box center [457, 157] width 54 height 16
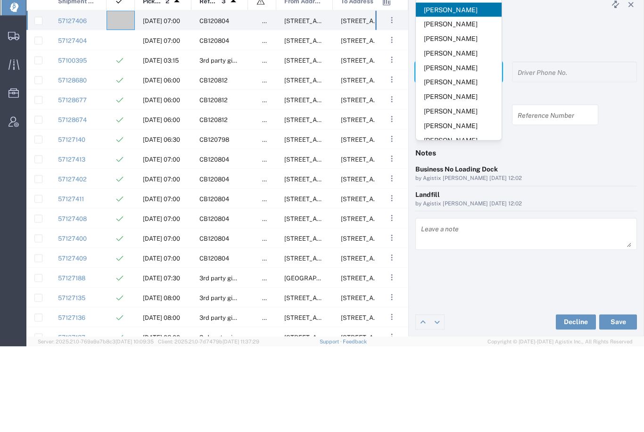
click at [451, 175] on span "[PERSON_NAME]" at bounding box center [459, 182] width 86 height 15
type input "[PERSON_NAME]"
type input "9164175343"
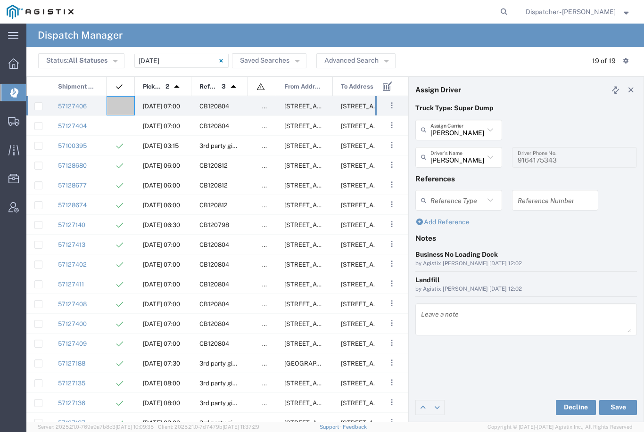
click at [624, 408] on button "Save" at bounding box center [618, 407] width 38 height 15
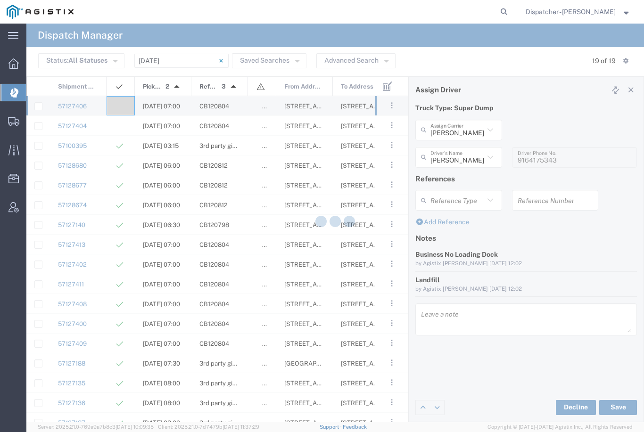
type input "[PERSON_NAME]"
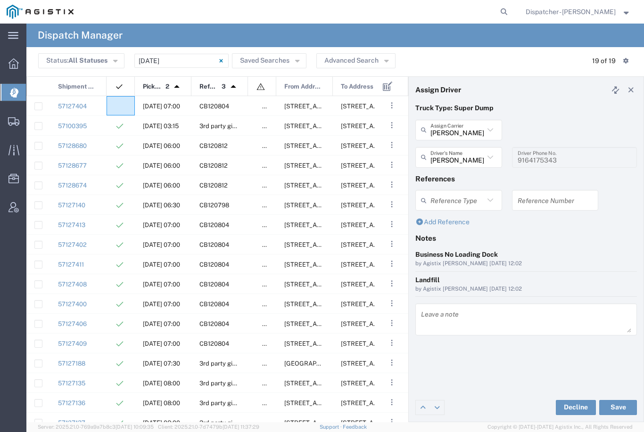
click at [115, 105] on agx-ag-table-icon-cell at bounding box center [118, 106] width 6 height 7
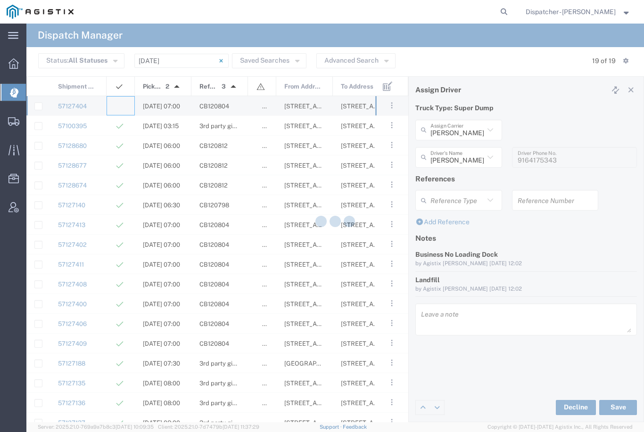
type input "[PERSON_NAME] & Sons Trucking, Inc"
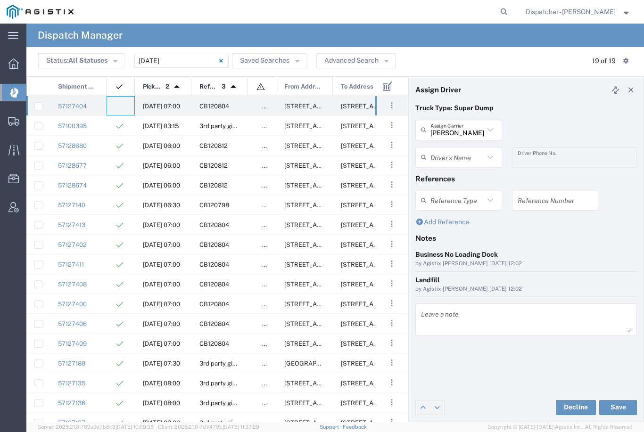
click at [471, 130] on input "[PERSON_NAME] & Sons Trucking, Inc" at bounding box center [457, 130] width 54 height 16
click at [445, 160] on span "[PERSON_NAME]" at bounding box center [459, 154] width 86 height 15
type input "[PERSON_NAME]"
click at [455, 154] on agx-dropdown-input "Driver's Name [PERSON_NAME] [PERSON_NAME] [PERSON_NAME] [PERSON_NAME] [PERSON_N…" at bounding box center [458, 157] width 87 height 21
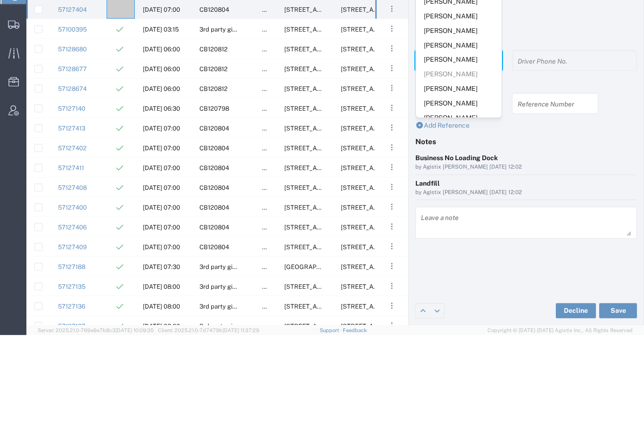
click at [460, 120] on span "[PERSON_NAME]" at bounding box center [459, 127] width 86 height 15
type input "[PERSON_NAME]"
type input "[PHONE_NUMBER]"
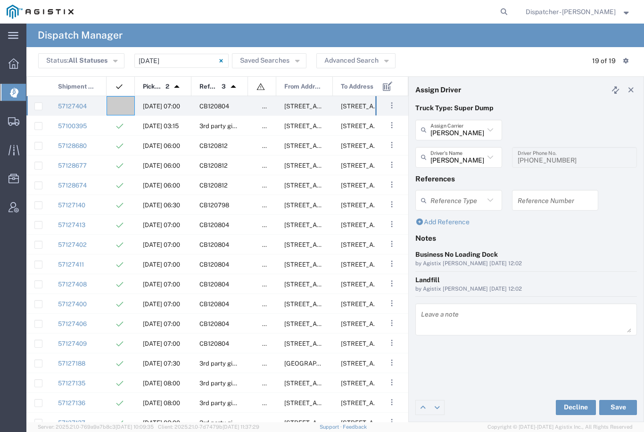
click at [621, 405] on button "Save" at bounding box center [618, 407] width 38 height 15
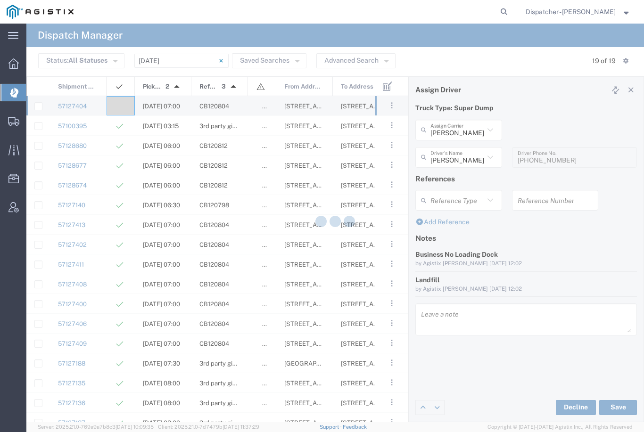
type input "[PERSON_NAME]"
